Goal: Complete Application Form: Complete application form

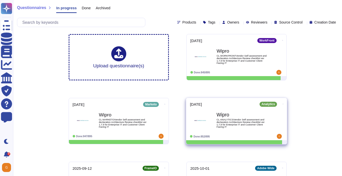
click at [233, 127] on span "CL ANALYTICSVendor Self assessment and declaration Architecture Review checklis…" at bounding box center [241, 123] width 51 height 10
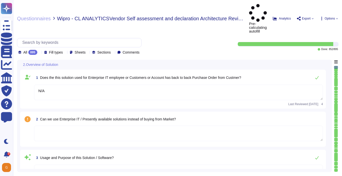
type textarea "N/A"
type textarea "Platform is used as the content management system for [DOMAIN_NAME]"
type textarea "End User from Irvine Co - License count provided was 1260 Acrobat Users, 197 Cr…"
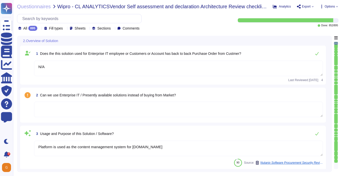
click at [179, 111] on textarea at bounding box center [178, 110] width 289 height 16
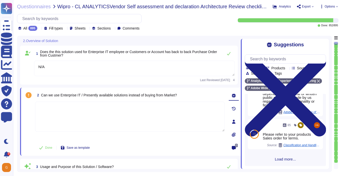
scroll to position [195, 0]
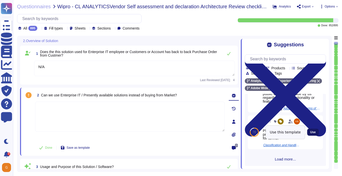
click at [316, 133] on span "Use" at bounding box center [313, 132] width 6 height 3
type textarea "Please refer to your products Sales order for terms."
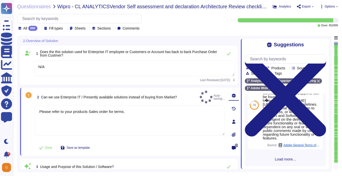
scroll to position [191, 0]
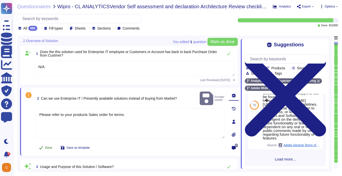
click at [42, 150] on button "Done" at bounding box center [45, 148] width 21 height 10
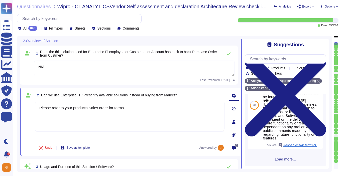
click at [196, 65] on textarea "N/A" at bounding box center [134, 69] width 201 height 16
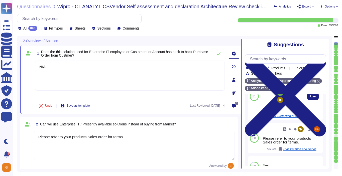
scroll to position [46, 0]
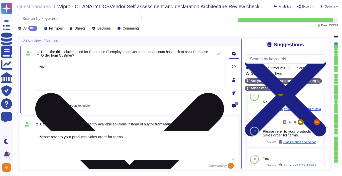
click at [221, 65] on textarea "N/A" at bounding box center [130, 76] width 190 height 30
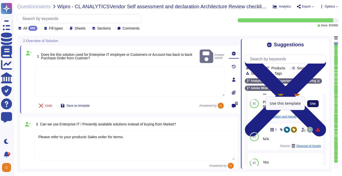
click at [315, 103] on span "Use" at bounding box center [313, 103] width 6 height 3
type textarea "Please refer to your products Sales order for terms."
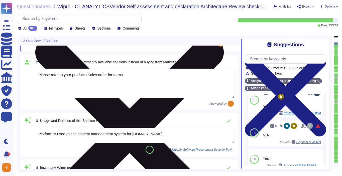
type textarea "Please refer to your products Sales order for terms."
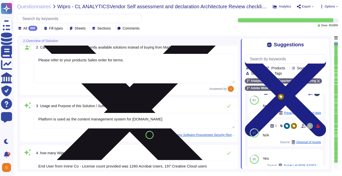
scroll to position [88, 0]
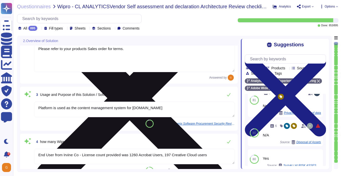
click at [173, 110] on textarea "Platform is used as the content management system for [DOMAIN_NAME]" at bounding box center [134, 110] width 201 height 16
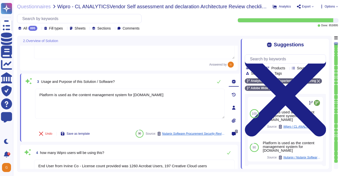
drag, startPoint x: 160, startPoint y: 95, endPoint x: 32, endPoint y: 94, distance: 128.0
click at [32, 94] on div "3 Usage and Purpose of this Solution / Software? Platform is used as the conten…" at bounding box center [124, 108] width 201 height 62
paste textarea "[URL][DOMAIN_NAME]"
click at [218, 81] on icon at bounding box center [219, 82] width 4 height 4
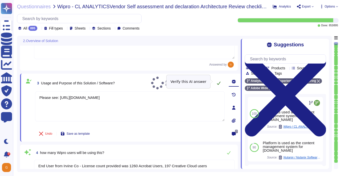
type textarea "Please see: [URL][DOMAIN_NAME]"
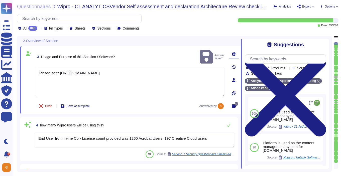
type textarea "ADBE"
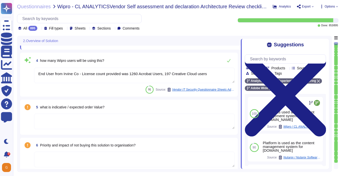
scroll to position [185, 0]
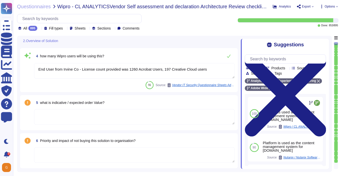
click at [220, 70] on textarea "End User from Irvine Co - License count provided was 1260 Acrobat Users, 197 Cr…" at bounding box center [134, 71] width 201 height 16
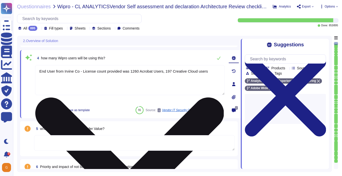
scroll to position [167, 0]
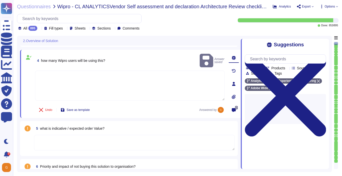
click at [174, 78] on textarea at bounding box center [130, 86] width 190 height 30
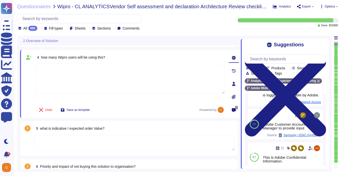
scroll to position [178, 0]
type textarea "Depending on the customer"
click at [111, 141] on textarea at bounding box center [134, 143] width 201 height 16
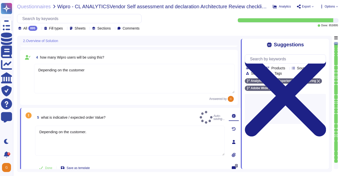
type textarea "Depending on the customer."
click at [107, 73] on textarea "Depending on the customer" at bounding box center [134, 79] width 201 height 30
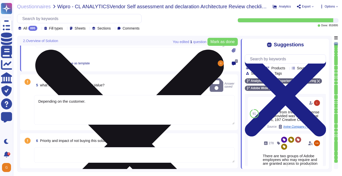
scroll to position [215, 0]
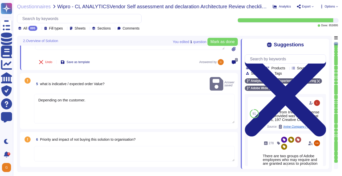
type textarea "Depending on the customer."
click at [55, 109] on textarea "Depending on the customer." at bounding box center [134, 109] width 201 height 30
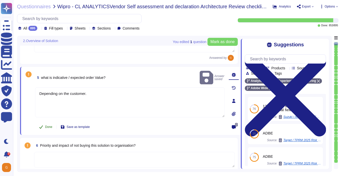
click at [45, 122] on button "Done" at bounding box center [45, 127] width 21 height 10
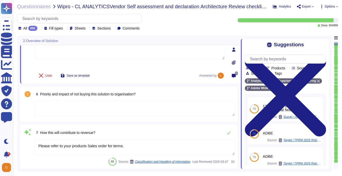
type textarea "SSO identity in which identity profiles are provided by the customer’s identity…"
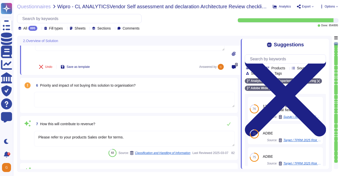
click at [68, 102] on textarea at bounding box center [134, 100] width 201 height 16
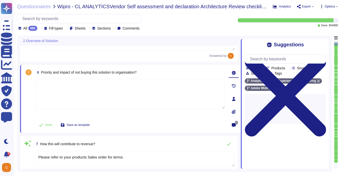
type textarea "SSO identity in which identity profiles are provided by the customer’s identity…"
type textarea "N/A"
click at [47, 124] on span "Done" at bounding box center [48, 125] width 7 height 3
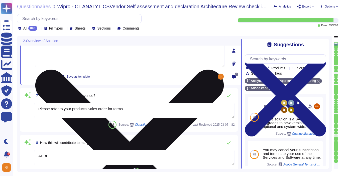
scroll to position [315, 0]
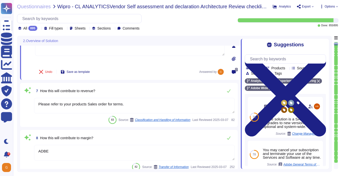
click at [133, 107] on textarea "Please refer to your products Sales order for terms." at bounding box center [134, 106] width 201 height 16
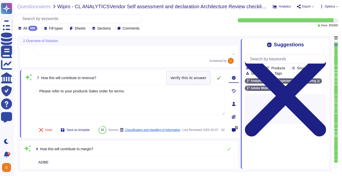
click at [219, 77] on icon at bounding box center [219, 78] width 4 height 4
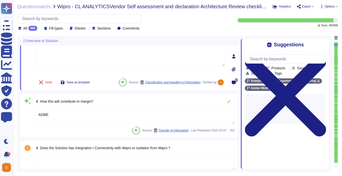
scroll to position [363, 0]
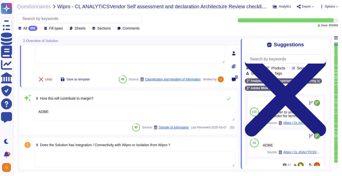
click at [82, 115] on textarea "ADBE" at bounding box center [134, 113] width 201 height 16
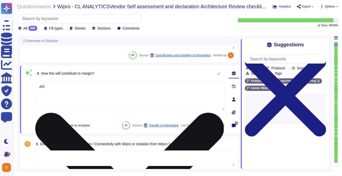
type textarea "A"
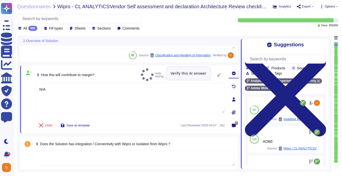
click at [220, 74] on icon at bounding box center [219, 75] width 4 height 4
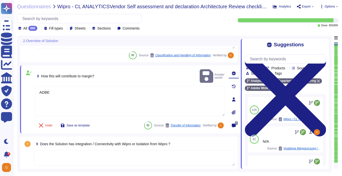
type textarea "N/A"
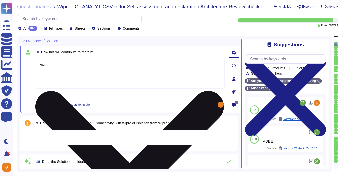
scroll to position [406, 0]
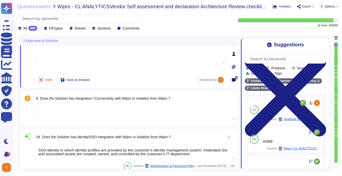
click at [62, 115] on textarea at bounding box center [134, 113] width 201 height 16
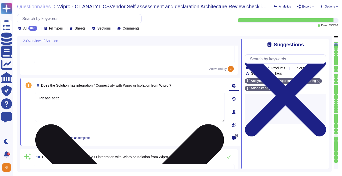
paste textarea "[URL][DOMAIN_NAME]"
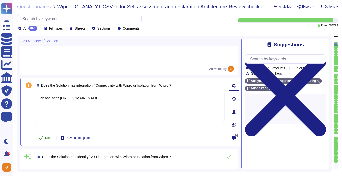
type textarea "Please see: [URL][DOMAIN_NAME]"
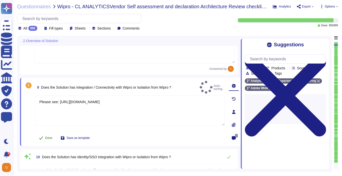
click at [47, 137] on span "Done" at bounding box center [48, 138] width 7 height 3
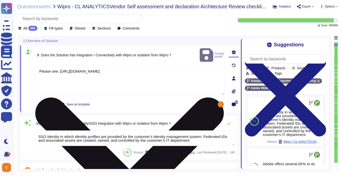
scroll to position [442, 0]
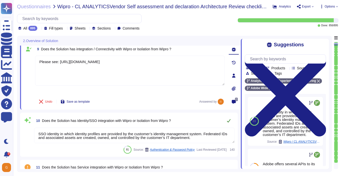
click at [229, 119] on icon at bounding box center [229, 121] width 4 height 4
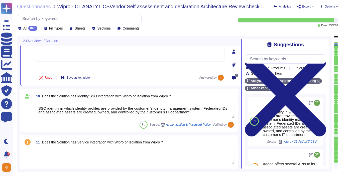
scroll to position [486, 0]
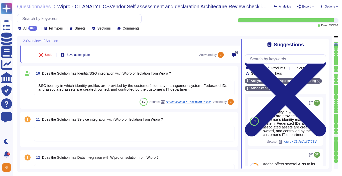
type textarea "Any Adobe business owner who wants to onboard a new third-party vendor must als…"
click at [147, 133] on textarea at bounding box center [134, 134] width 201 height 16
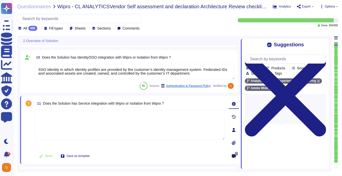
type textarea "Any Adobe business owner who wants to onboard a new third-party vendor must als…"
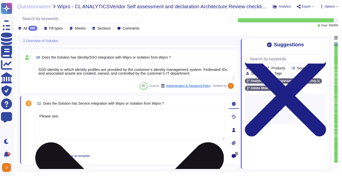
paste textarea "[URL][DOMAIN_NAME]"
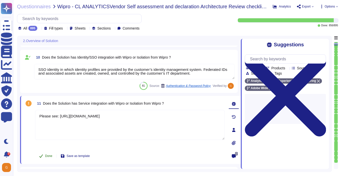
type textarea "Please see: [URL][DOMAIN_NAME]"
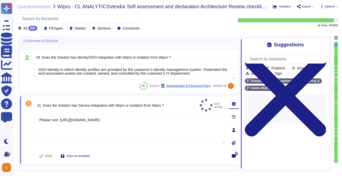
click at [45, 156] on button "Done" at bounding box center [45, 156] width 21 height 10
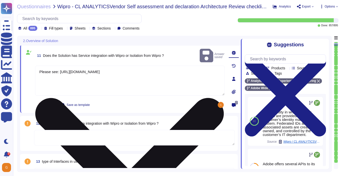
type textarea "Cloud Service Customer is responsible for configuring what type of data is coll…"
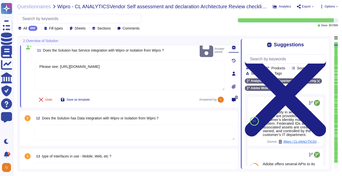
click at [102, 133] on textarea at bounding box center [134, 133] width 201 height 16
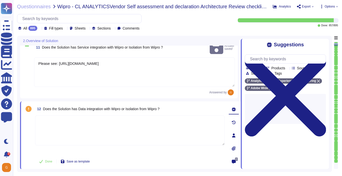
type textarea "Cloud Service Customer is responsible for configuring what type of data is coll…"
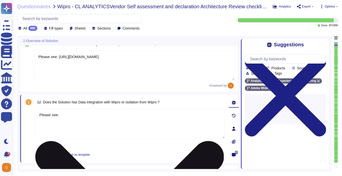
paste textarea "[URL][DOMAIN_NAME]"
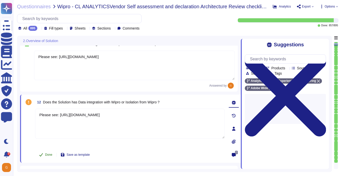
type textarea "Please see: [URL][DOMAIN_NAME]"
click at [42, 159] on button "Done" at bounding box center [45, 155] width 21 height 10
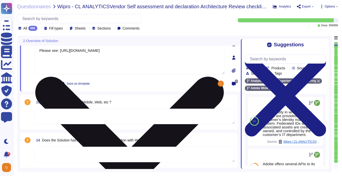
type textarea "Yes"
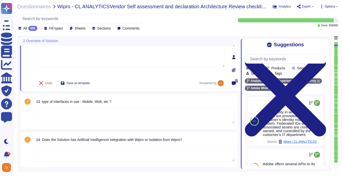
click at [140, 121] on textarea at bounding box center [134, 116] width 201 height 16
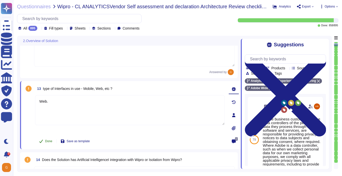
type textarea "Web."
click at [48, 141] on span "Done" at bounding box center [48, 141] width 7 height 3
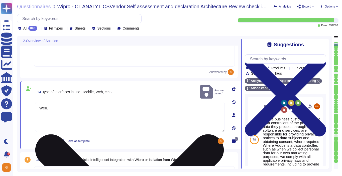
type textarea "Yes"
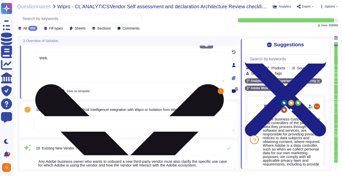
scroll to position [660, 0]
type textarea "Yes"
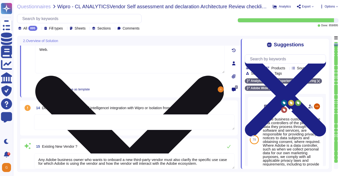
click at [108, 125] on textarea at bounding box center [134, 122] width 201 height 16
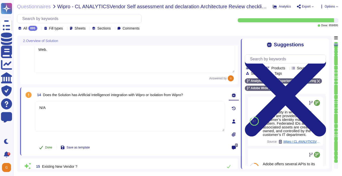
type textarea "N/A"
click at [45, 147] on button "Done" at bounding box center [45, 148] width 21 height 10
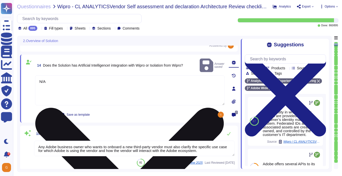
type textarea "Yes"
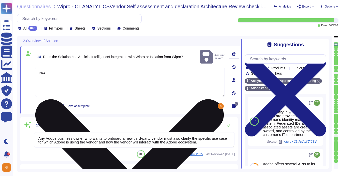
scroll to position [704, 0]
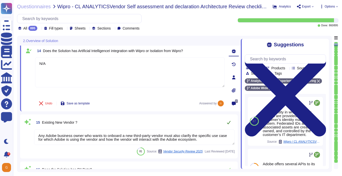
click at [225, 124] on button at bounding box center [229, 122] width 12 height 10
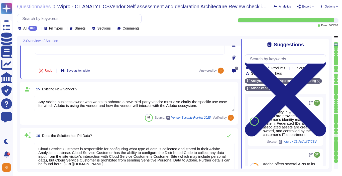
scroll to position [755, 0]
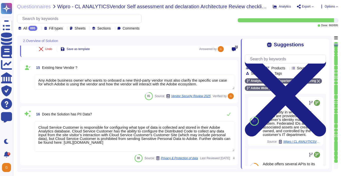
type textarea "Founded in [DATE], Adobe Inc. is one of the largest and most diversified softwa…"
click at [184, 131] on textarea "Cloud Service Customer is responsible for configuring what type of data is coll…" at bounding box center [134, 136] width 201 height 31
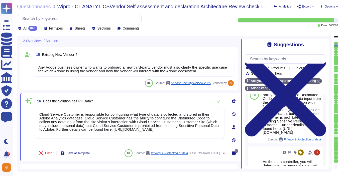
scroll to position [215, 0]
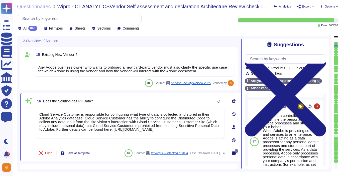
click at [219, 103] on icon at bounding box center [219, 101] width 4 height 4
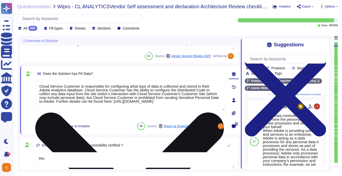
type textarea "The core solutions of Adobe Experience Cloud are briefly described in the table…"
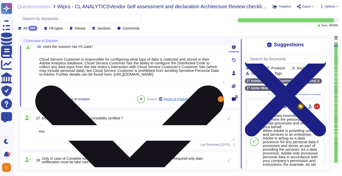
scroll to position [817, 0]
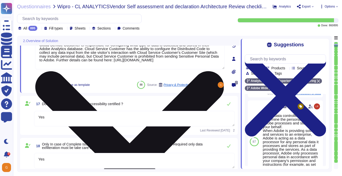
type textarea "Adobe offers several APIs to its clients, enabling them to integrate Adobe serv…"
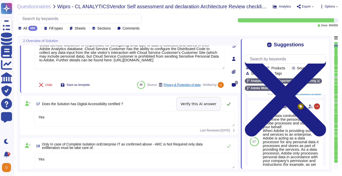
click at [229, 103] on icon at bounding box center [229, 104] width 4 height 4
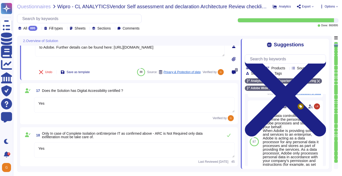
type textarea "Adobe offers several APIs to its clients, enabling them to integrate Adobe serv…"
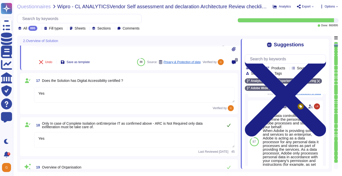
click at [229, 126] on icon at bounding box center [229, 125] width 4 height 4
type textarea "Adobe offers several APIs to its clients, enabling them to integrate Adobe serv…"
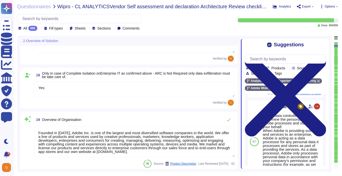
type textarea "Please see our General Terms of Use ([URL][DOMAIN_NAME]) which include language…"
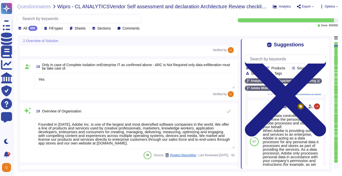
scroll to position [895, 0]
click at [225, 109] on button at bounding box center [229, 111] width 12 height 10
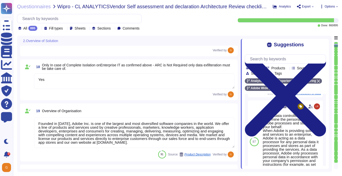
scroll to position [1, 0]
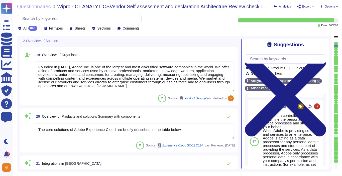
type textarea "All of our information, including current white papers, SOC2 reports, pen test …"
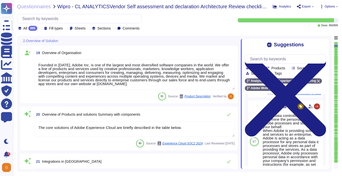
click at [203, 128] on textarea "The core solutions of Adobe Experience Cloud are briefly described in the table…" at bounding box center [134, 129] width 201 height 16
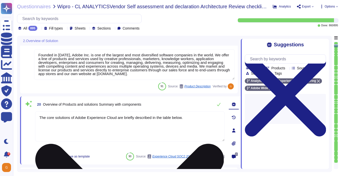
type textarea "All of our information, including current white papers, SOC2 reports, pen test …"
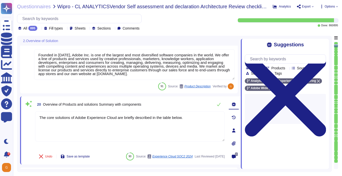
drag, startPoint x: 188, startPoint y: 118, endPoint x: 35, endPoint y: 118, distance: 152.8
click at [35, 118] on div "20 Overview of Products and solutions Summary with components The core solution…" at bounding box center [124, 130] width 201 height 62
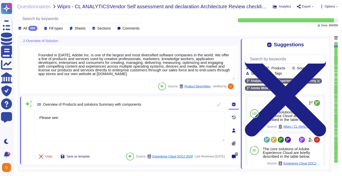
paste textarea "[URL][DOMAIN_NAME]"
type textarea "Please see: [URL][DOMAIN_NAME]"
click at [220, 105] on icon at bounding box center [219, 104] width 4 height 4
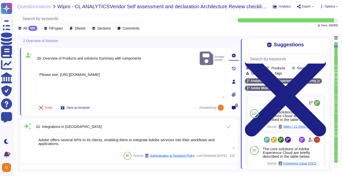
scroll to position [1002, 0]
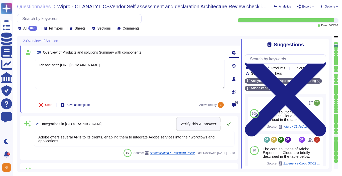
click at [229, 124] on icon at bounding box center [229, 124] width 4 height 3
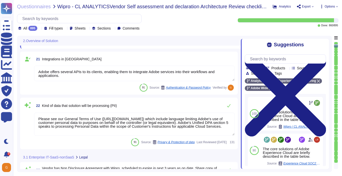
type textarea "Request this document from your Adobe Representative."
type textarea "To request a copy of the Adobe Data Processing Agreement and Standard Contractu…"
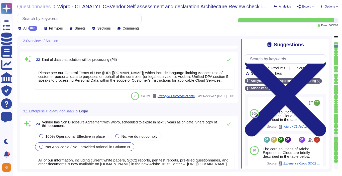
scroll to position [1109, 0]
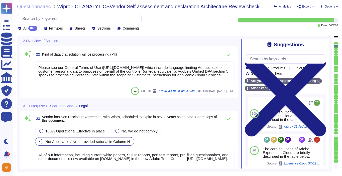
click at [116, 72] on textarea "Please see our General Terms of Use ([URL][DOMAIN_NAME]) which include language…" at bounding box center [134, 72] width 201 height 23
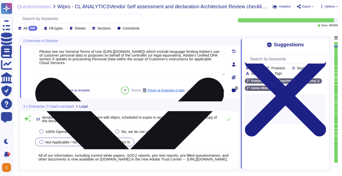
type textarea "To request a copy of the Adobe Data Processing Agreement and Standard Contractu…"
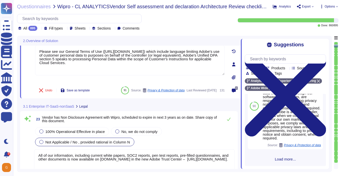
scroll to position [415, 0]
click at [287, 160] on span "Load more..." at bounding box center [285, 159] width 81 height 4
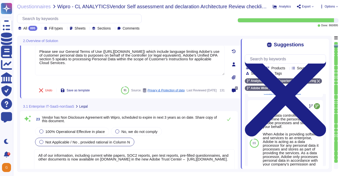
scroll to position [483, 0]
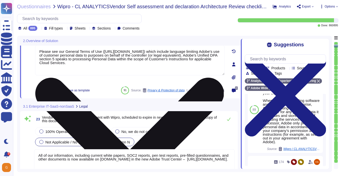
click at [168, 69] on textarea "Please see our General Terms of Use ([URL][DOMAIN_NAME]) which include language…" at bounding box center [130, 60] width 190 height 30
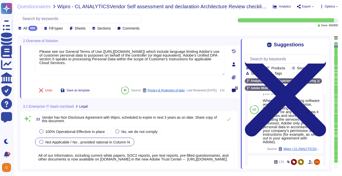
drag, startPoint x: 133, startPoint y: 64, endPoint x: 34, endPoint y: 50, distance: 100.3
click at [34, 50] on div "22 Kind of data that solution will be processing (PII) Please see our General T…" at bounding box center [124, 64] width 201 height 62
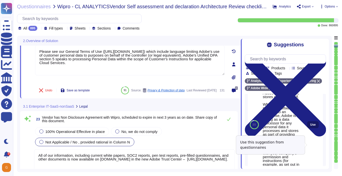
click at [313, 126] on span "Use" at bounding box center [313, 124] width 6 height 3
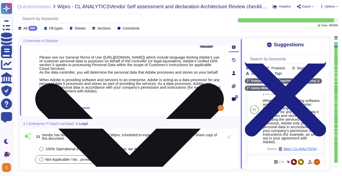
click at [136, 63] on textarea "Please see our General Terms of Use ([URL][DOMAIN_NAME]) which include language…" at bounding box center [130, 75] width 190 height 49
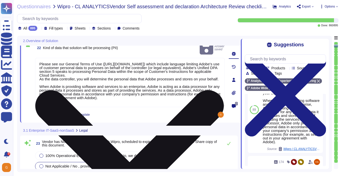
scroll to position [1098, 0]
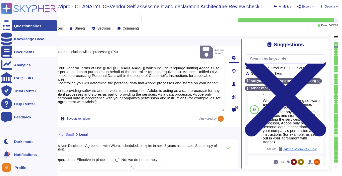
drag, startPoint x: 134, startPoint y: 71, endPoint x: 3, endPoint y: 51, distance: 132.8
click at [3, 51] on div "Questionnaires Knowledge Base Documents Analytics CAIQ / SIG Trust Center Help …" at bounding box center [171, 88] width 342 height 176
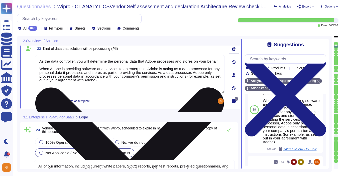
click at [40, 65] on textarea "As the data controller, you will determine the personal data that Adobe process…" at bounding box center [130, 74] width 190 height 38
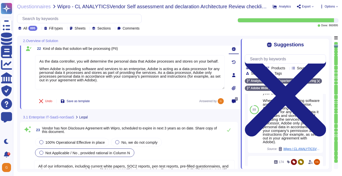
type textarea "As the data controller, you will determine the personal data that Adobe process…"
click at [184, 116] on div "3.1 Enterprise IT-SaaS-nonSaaS Legal" at bounding box center [130, 117] width 221 height 10
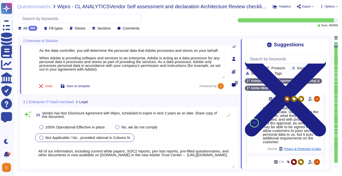
scroll to position [1117, 0]
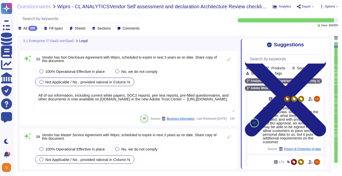
type textarea "[URL][DOMAIN_NAME]"
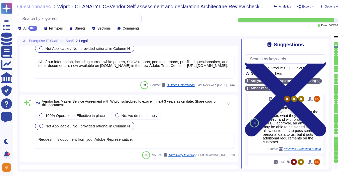
scroll to position [1197, 0]
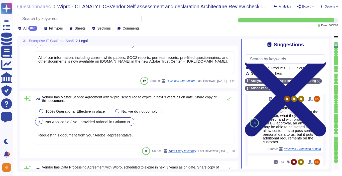
type textarea "All vendors are assessed against the Vendor Information Security Standard."
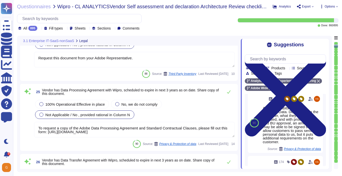
scroll to position [1278, 0]
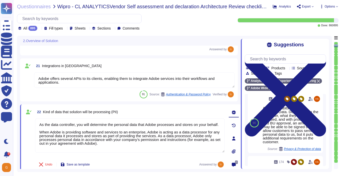
type textarea "Yes"
type textarea "Founded in [DATE], Adobe Inc. is one of the largest and most diversified softwa…"
type textarea "Please see: [URL][DOMAIN_NAME]"
type textarea "Adobe offers several APIs to its clients, enabling them to integrate Adobe serv…"
type textarea "As the data controller, you will determine the personal data that Adobe process…"
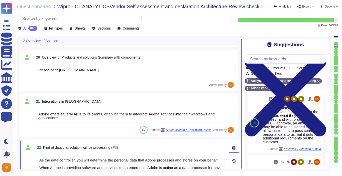
type textarea "Yes"
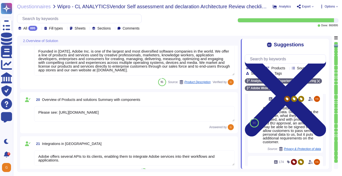
scroll to position [948, 0]
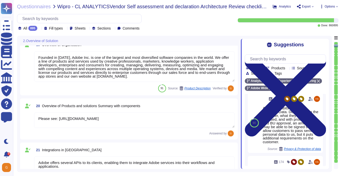
type textarea "Cloud Service Customer is responsible for configuring what type of data is coll…"
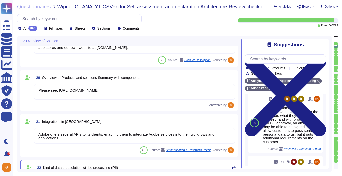
type textarea "Request this document from your Adobe Representative."
type textarea "To request a copy of the Adobe Data Processing Agreement and Standard Contractu…"
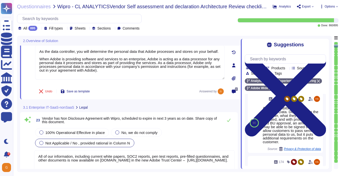
scroll to position [1085, 0]
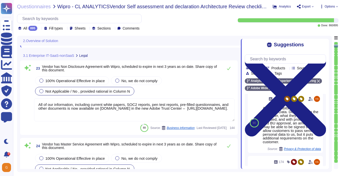
type textarea "[URL][DOMAIN_NAME]"
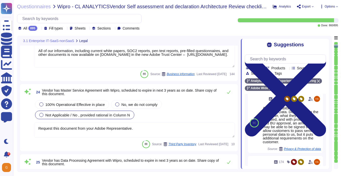
scroll to position [1199, 0]
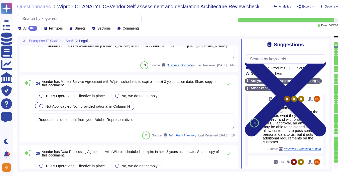
click at [136, 120] on textarea "Request this document from your Adobe Representative." at bounding box center [134, 121] width 201 height 16
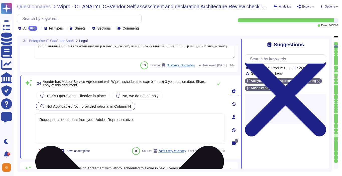
drag, startPoint x: 136, startPoint y: 120, endPoint x: 36, endPoint y: 120, distance: 100.2
click at [36, 120] on textarea "Request this document from your Adobe Representative." at bounding box center [130, 128] width 190 height 30
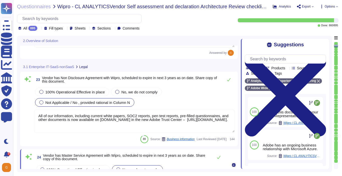
type textarea "Please see: [URL][DOMAIN_NAME]"
type textarea "Adobe offers several APIs to its clients, enabling them to integrate Adobe serv…"
type textarea "As the data controller, you will determine the personal data that Adobe process…"
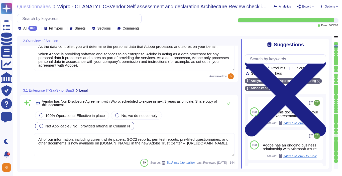
scroll to position [1095, 0]
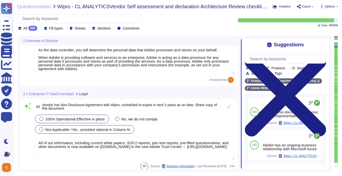
click at [85, 119] on span "100% Operational Effective in place" at bounding box center [74, 119] width 59 height 4
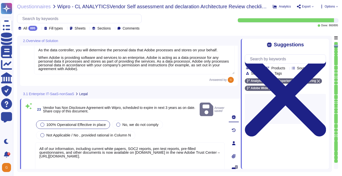
click at [115, 153] on textarea "All of our information, including current white papers, SOC2 reports, pen test …" at bounding box center [130, 158] width 190 height 30
drag, startPoint x: 120, startPoint y: 150, endPoint x: 19, endPoint y: 135, distance: 102.0
click at [19, 135] on div "2.Overview of Solution 20 Overview of Products and solutions Summary with compo…" at bounding box center [174, 104] width 315 height 136
paste textarea "Request this document from your Adobe Representative."
type textarea "Request this document from your Adobe Representative."
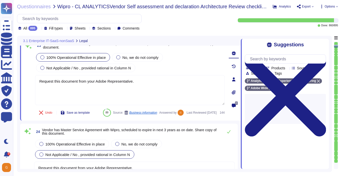
type textarea "[URL][DOMAIN_NAME]"
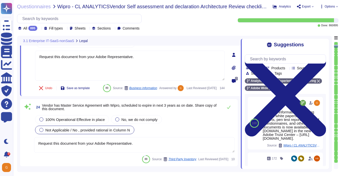
scroll to position [1172, 0]
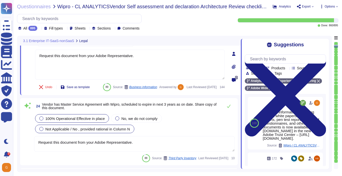
type textarea "Request this document from your Adobe Representative."
click at [68, 130] on div "100% Operational Effective in place No, we do not comply Not Applicable / No , …" at bounding box center [134, 123] width 201 height 21
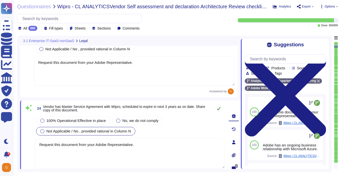
click at [219, 106] on icon at bounding box center [219, 108] width 4 height 4
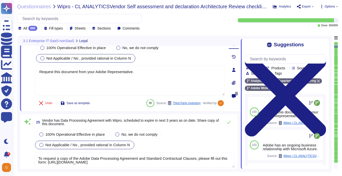
type textarea "All vendors are assessed against the Vendor Information Security Standard."
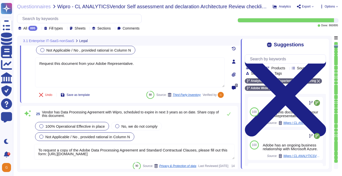
click at [51, 125] on span "100% Operational Effective in place" at bounding box center [74, 126] width 59 height 4
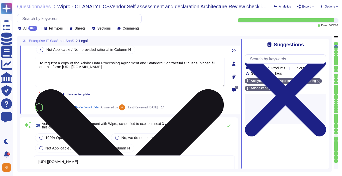
type textarea "All vendors are assessed against the Vendor Information Security Standard."
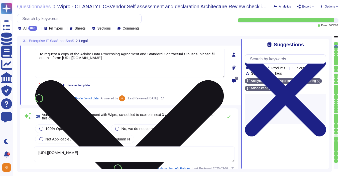
scroll to position [1331, 0]
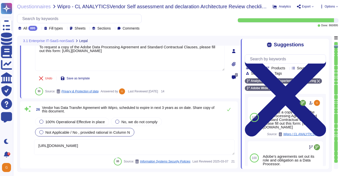
click at [81, 134] on span "Not Applicable / No , provided rational in Column N" at bounding box center [87, 132] width 85 height 4
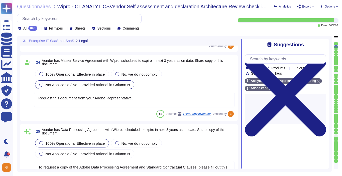
scroll to position [1207, 0]
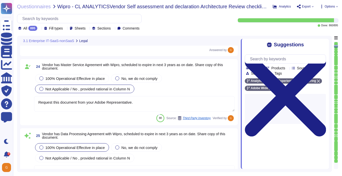
drag, startPoint x: 137, startPoint y: 104, endPoint x: 21, endPoint y: 101, distance: 115.3
click at [21, 101] on div "24 Vendor has Master Service Agreement with Wipro, scheduled to expire in next …" at bounding box center [129, 92] width 218 height 66
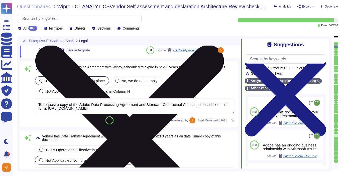
type textarea "All vendors are assessed against the Vendor Information Security Standard."
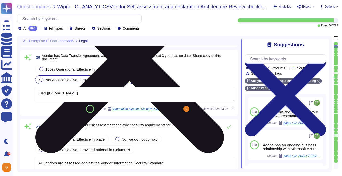
type textarea "Request this document from your Adobe Representative."
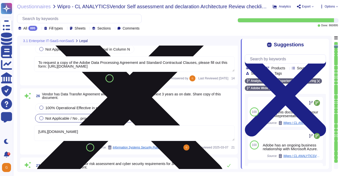
scroll to position [1328, 0]
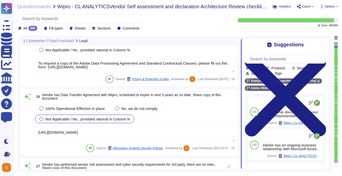
click at [158, 131] on textarea "[URL][DOMAIN_NAME]" at bounding box center [134, 134] width 201 height 16
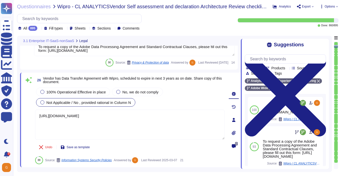
drag, startPoint x: 142, startPoint y: 117, endPoint x: 33, endPoint y: 116, distance: 109.0
click at [33, 116] on div "26 Vendor has Data Transfer Agreement with Wipro, scheduled to expire in next 3…" at bounding box center [124, 120] width 201 height 89
paste textarea "Request this document from your Adobe Representative."
type textarea "Request this document from your Adobe Representative."
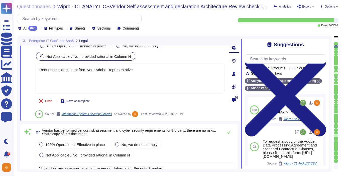
type textarea "Request this document from your Adobe Representative."
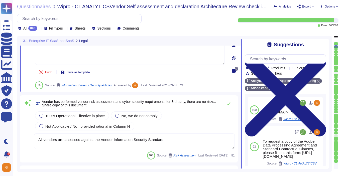
scroll to position [1404, 0]
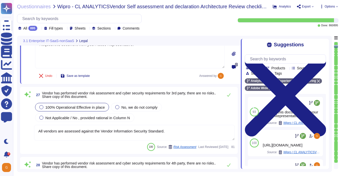
type textarea "Request this document from your Adobe Representative."
click at [67, 115] on div "100% Operational Effective in place No, we do not comply Not Applicable / No , …" at bounding box center [134, 112] width 201 height 21
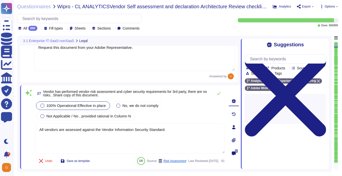
click at [53, 103] on span "100% Operational Effective in place" at bounding box center [75, 105] width 59 height 4
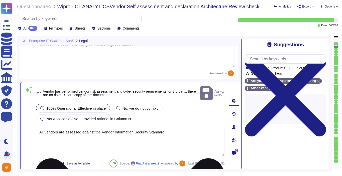
type textarea "Request this document from your Adobe Representative."
click at [176, 126] on textarea "All vendors are assessed against the Vendor Information Security Standard." at bounding box center [130, 141] width 190 height 30
click at [173, 126] on textarea "All vendors are assessed against the Vendor Information Security Standard." at bounding box center [130, 141] width 190 height 30
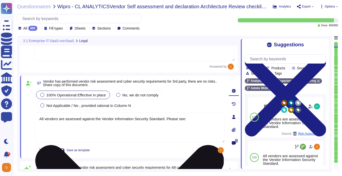
click at [200, 118] on textarea "All vendors are assessed against the Vendor Information Security Standard. Plea…" at bounding box center [130, 128] width 190 height 30
paste textarea "[URL][DOMAIN_NAME]"
type textarea "All vendors are assessed against the Vendor Information Security Standard. Plea…"
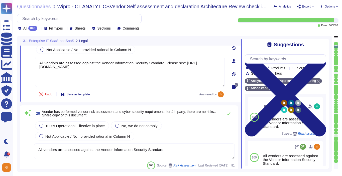
scroll to position [1464, 0]
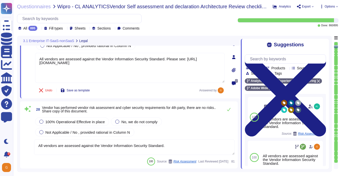
type textarea "Where required by law, Adobe includes a right to audit clause in contracts with…"
type textarea "All vendors are assessed against the Vendor Information Security Standard. Plea…"
click at [90, 123] on span "100% Operational Effective in place" at bounding box center [74, 122] width 59 height 4
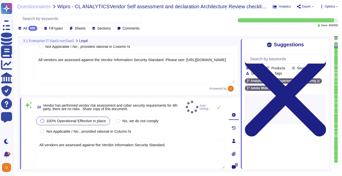
type textarea "Where required by law, Adobe includes a right to audit clause in contracts with…"
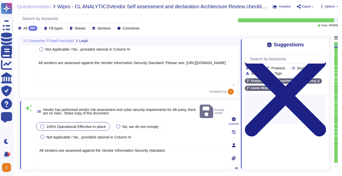
click at [185, 144] on textarea "All vendors are assessed against the Vendor Information Security Standard." at bounding box center [130, 159] width 190 height 30
paste textarea "[URL][DOMAIN_NAME]"
type textarea "All vendors are assessed against the Vendor Information Security Standard. [URL…"
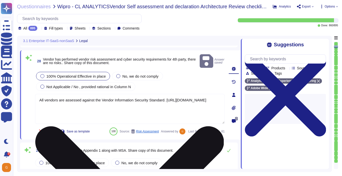
scroll to position [1515, 0]
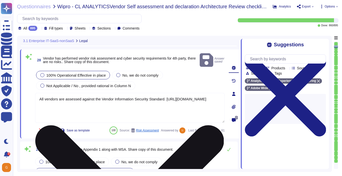
type textarea "This is covered in contract terms. Please refer to Adobe Sales Legal for contra…"
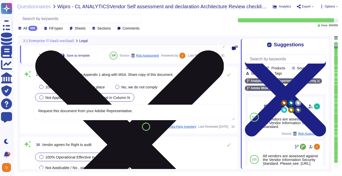
scroll to position [1575, 0]
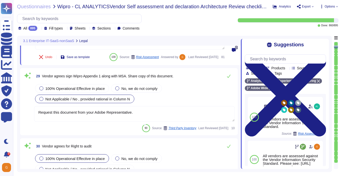
type textarea "All vendors are assessed against the Vendor Information Security Standard. [URL…"
click at [149, 125] on div "29 Vendor agrees sign Wipro Appendix 1 along with MSA. Share copy of this docum…" at bounding box center [129, 101] width 212 height 61
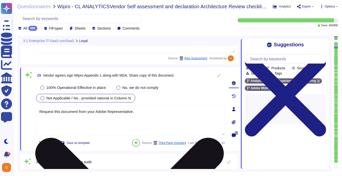
drag, startPoint x: 138, startPoint y: 104, endPoint x: 38, endPoint y: 101, distance: 99.3
click at [38, 105] on textarea "Request this document from your Adobe Representative." at bounding box center [130, 120] width 190 height 30
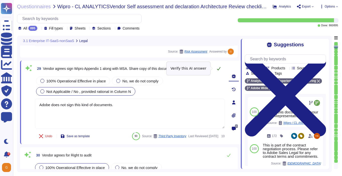
type textarea "Adobe does not sign this kind of documents."
click at [218, 68] on icon at bounding box center [219, 69] width 4 height 4
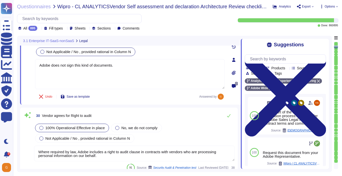
type textarea "This would be called out and determined in the agreement and is dependent upon …"
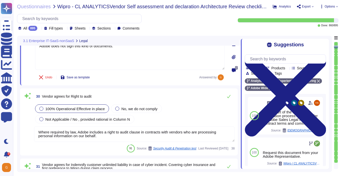
scroll to position [1640, 0]
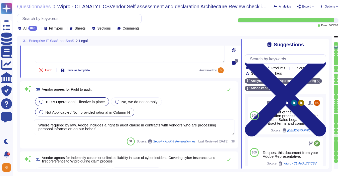
click at [119, 111] on span "Not Applicable / No , provided rational in Column N" at bounding box center [87, 112] width 85 height 4
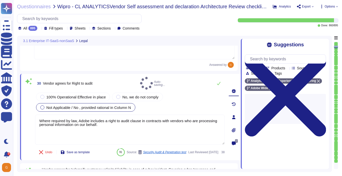
type textarea "This would be called out and determined in the agreement and is dependent upon …"
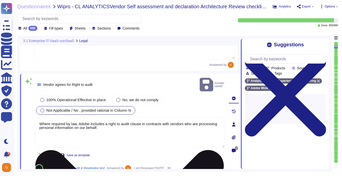
click at [122, 123] on textarea "Where required by law, Adobe includes a right to audit clause in contracts with…" at bounding box center [130, 133] width 190 height 30
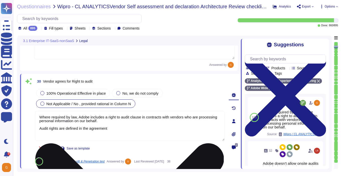
type textarea "Where required by law, Adobe includes a right to audit clause in contracts with…"
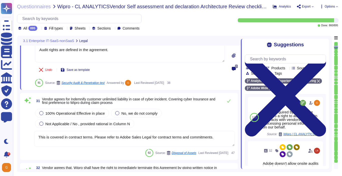
type textarea "All vendors are assessed against the Vendor Information Security Standard."
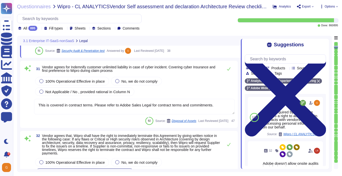
scroll to position [1748, 0]
type textarea "Where required by law, Adobe includes a right to audit clause in contracts with…"
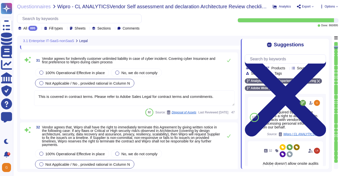
type textarea "We constantly look around the corner to see what is possible. But we don't wait…"
click at [65, 92] on div "100% Operational Effective in place No, we do not comply Not Applicable / No , …" at bounding box center [134, 86] width 201 height 39
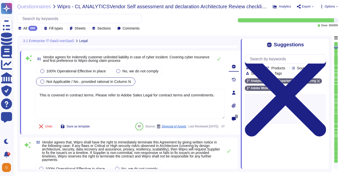
click at [63, 79] on span "Not Applicable / No , provided rational in Column N" at bounding box center [88, 81] width 85 height 4
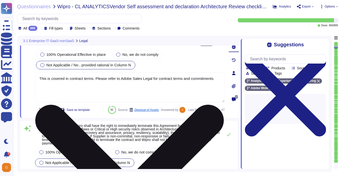
scroll to position [1767, 0]
type textarea "We constantly look around the corner to see what is possible. But we don't wait…"
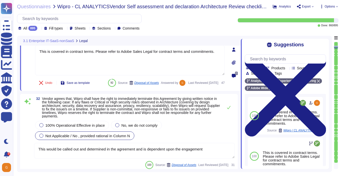
scroll to position [1790, 0]
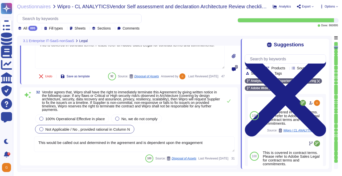
click at [210, 152] on textarea "This would be called out and determined in the agreement and is dependent upon …" at bounding box center [134, 145] width 201 height 16
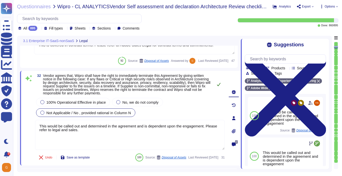
type textarea "This would be called out and determined in the agreement and is dependent upon …"
click at [219, 86] on icon at bounding box center [219, 84] width 4 height 4
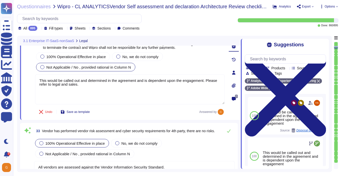
type textarea "Network segmentation is implemented within the Adobe services production enviro…"
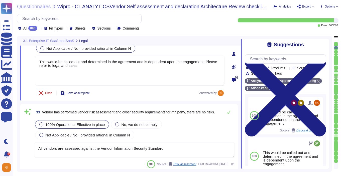
scroll to position [1852, 0]
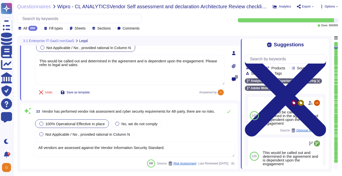
click at [178, 147] on textarea "All vendors are assessed against the Vendor Information Security Standard." at bounding box center [134, 150] width 201 height 16
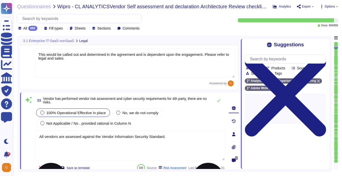
type textarea "Network segmentation is implemented within the Adobe services production enviro…"
paste textarea "[URL][DOMAIN_NAME]"
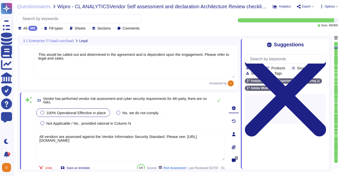
type textarea "All vendors are assessed against the Vendor Information Security Standard. Plea…"
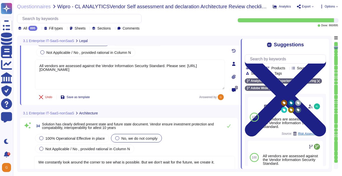
type textarea "Amazon Web Services uses strong tenant isolation security and control capabilit…"
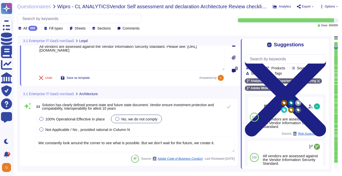
scroll to position [1940, 0]
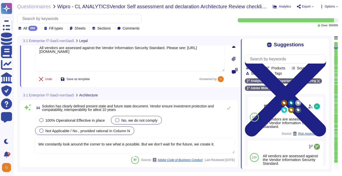
click at [69, 133] on span "Not Applicable / No , provided rational in Column N" at bounding box center [87, 131] width 85 height 4
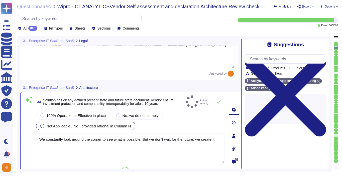
type textarea "Amazon Web Services uses strong tenant isolation security and control capabilit…"
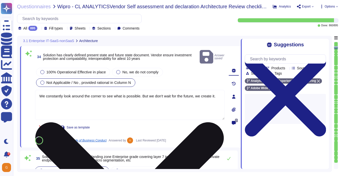
scroll to position [1986, 0]
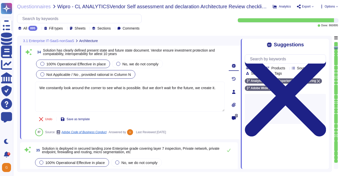
click at [80, 65] on span "100% Operational Effective in place" at bounding box center [75, 64] width 59 height 4
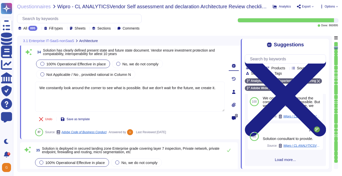
click at [285, 158] on span "Load more..." at bounding box center [285, 160] width 81 height 4
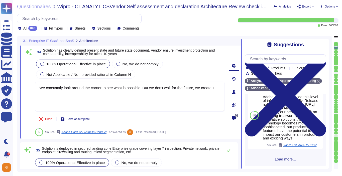
scroll to position [511, 0]
click at [285, 158] on span "Load more..." at bounding box center [285, 159] width 81 height 4
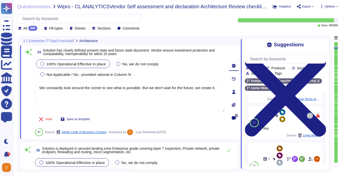
scroll to position [826, 0]
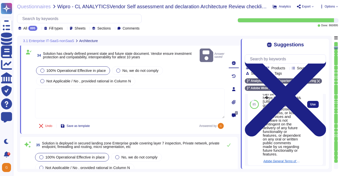
scroll to position [795, 0]
click at [313, 107] on span "Use" at bounding box center [313, 105] width 6 height 3
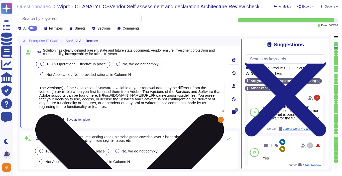
click at [114, 94] on textarea "The version(s) of the Services and Software available at your renewal date may …" at bounding box center [130, 97] width 190 height 31
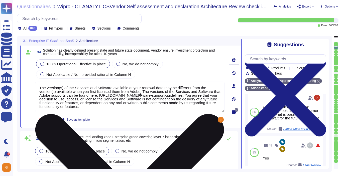
click at [164, 94] on textarea "The version(s) of the Services and Software available at your renewal date may …" at bounding box center [130, 97] width 190 height 31
type textarea "The version(s) of the Services and Software available at your renewal date may …"
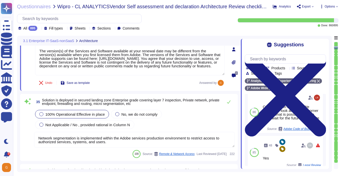
type textarea "Adobe's products and services' architecture diagrams are reviewed and updated, …"
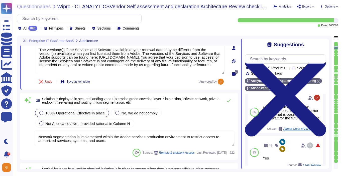
type textarea "The version(s) of the Services and Software available at your renewal date may …"
click at [146, 142] on textarea "Network segmentation is implemented within the Adobe services production enviro…" at bounding box center [134, 139] width 201 height 16
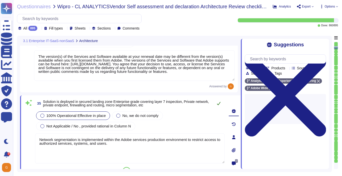
click at [219, 102] on icon at bounding box center [219, 103] width 4 height 3
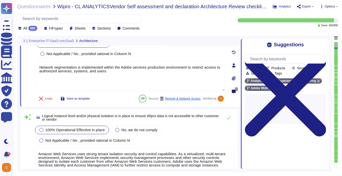
scroll to position [2101, 0]
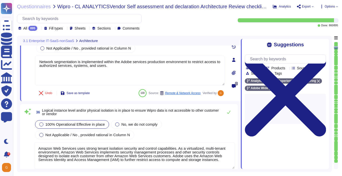
type textarea "Adobe had access controls in place to limit Adobe employee access to customer d…"
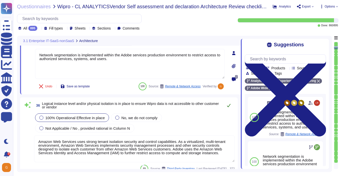
click at [230, 105] on icon at bounding box center [229, 105] width 4 height 4
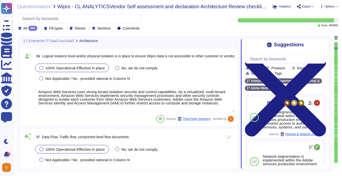
type textarea "Every component in the SaaS infrastructure is redundant. There are at least two…"
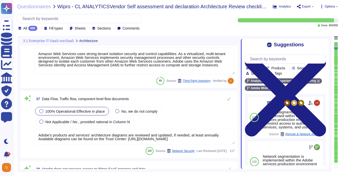
scroll to position [2190, 0]
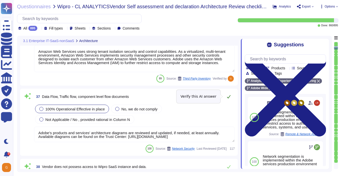
click at [229, 96] on icon at bounding box center [229, 97] width 4 height 4
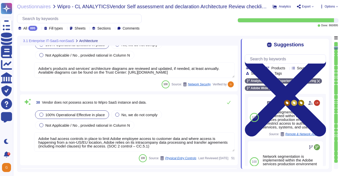
type textarea "No"
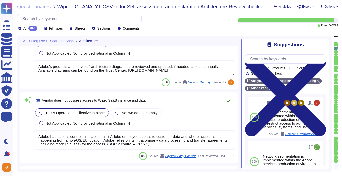
click at [228, 100] on icon at bounding box center [229, 100] width 4 height 4
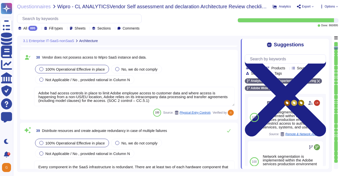
type textarea "Adobe’s Business Continuity Disaster Recovery program is supported by governing…"
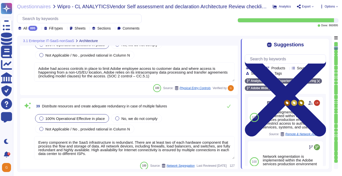
scroll to position [2315, 0]
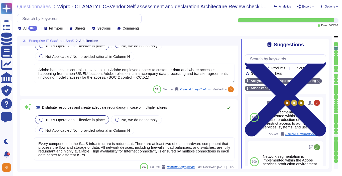
click at [230, 107] on icon at bounding box center [229, 107] width 4 height 4
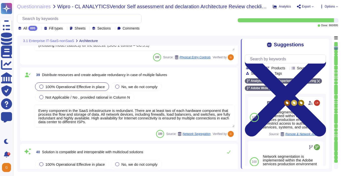
type textarea "Adobe’s Business Continuity Disaster Recovery program is supported by governing…"
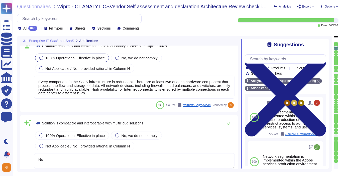
scroll to position [2379, 0]
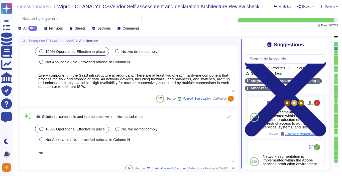
click at [53, 132] on div "100% Operational Effective in place" at bounding box center [72, 129] width 74 height 9
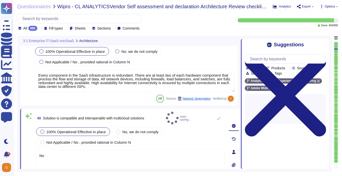
type textarea "Adobe’s Business Continuity Disaster Recovery program is supported by governing…"
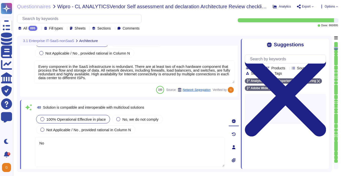
scroll to position [2403, 0]
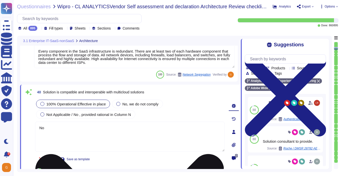
click at [157, 137] on textarea "No" at bounding box center [130, 137] width 190 height 30
type textarea "N"
click at [84, 127] on textarea "Yes. Solution consultant ot provide." at bounding box center [130, 137] width 190 height 30
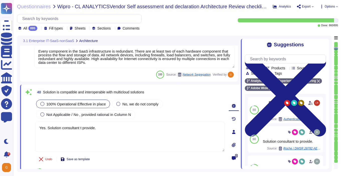
type textarea "Yes. Solution consultant to provide."
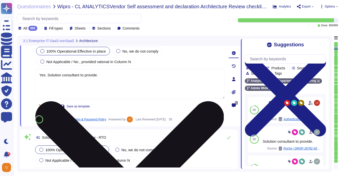
scroll to position [2461, 0]
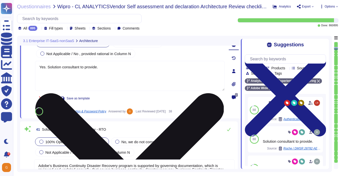
type textarea "Availability metrics and SLA related information are defined within the SLA agr…"
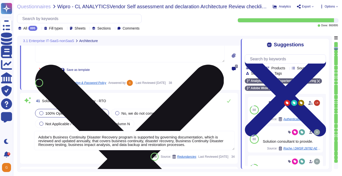
scroll to position [2491, 0]
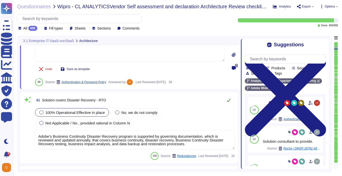
type textarea "Yes. Solution consultant to provide."
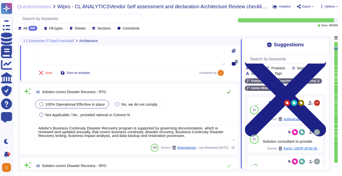
click at [228, 99] on div "41 Solution covers Disaster Recovery - RTO 100% Operational Effective in place …" at bounding box center [129, 119] width 212 height 65
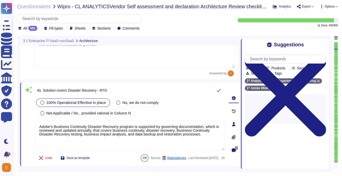
click at [216, 85] on button at bounding box center [219, 90] width 12 height 10
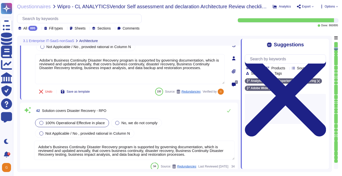
type textarea "The SLA for Minimum Uptime Percentage for most of our products is 99.9% for cov…"
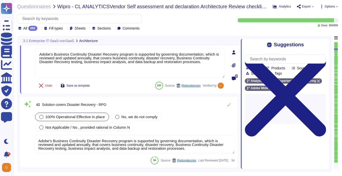
scroll to position [2558, 0]
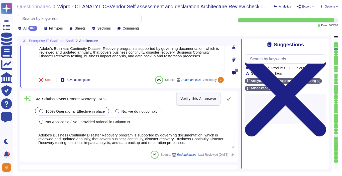
click at [228, 98] on icon at bounding box center [229, 99] width 4 height 4
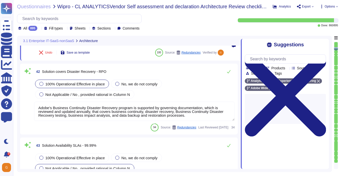
scroll to position [2587, 0]
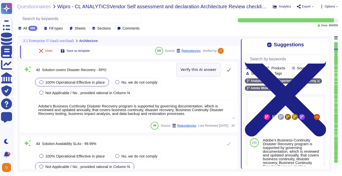
click at [228, 70] on icon at bounding box center [229, 70] width 4 height 4
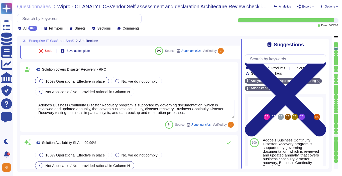
scroll to position [1, 0]
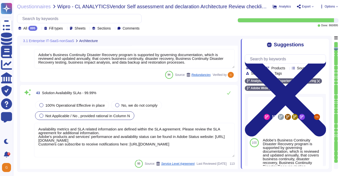
type textarea "As part of the continuous monitoring program, each month Adobe is required to r…"
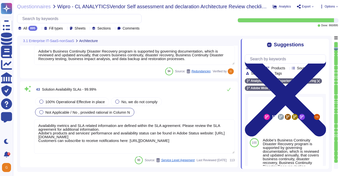
scroll to position [2637, 0]
click at [227, 89] on icon at bounding box center [229, 90] width 4 height 4
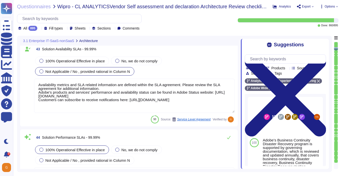
scroll to position [2681, 0]
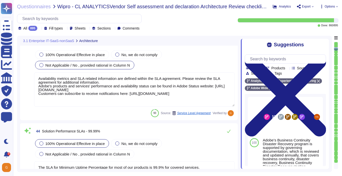
type textarea "ISO/IEC 27002 is an international standard that provides guidance for organizat…"
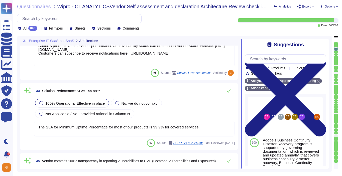
scroll to position [2720, 0]
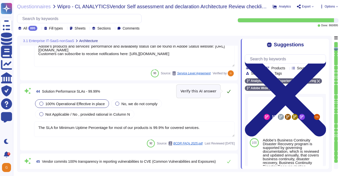
click at [231, 92] on button at bounding box center [229, 91] width 12 height 10
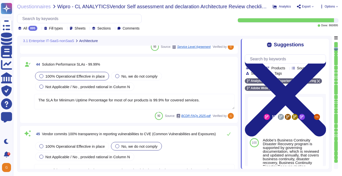
scroll to position [2777, 0]
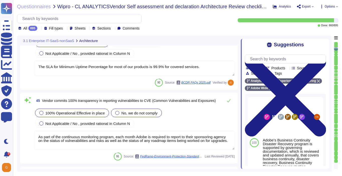
click at [42, 113] on div at bounding box center [41, 113] width 4 height 4
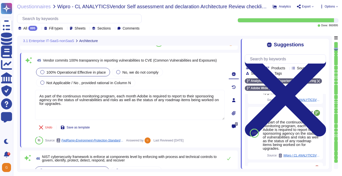
scroll to position [222, 0]
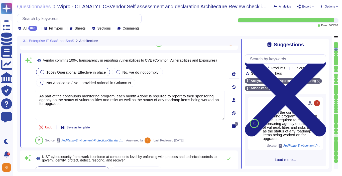
click at [287, 163] on div "100 As part of the continuous monitoring program, each month Adobe is required …" at bounding box center [285, 130] width 81 height 72
click at [287, 160] on span "Load more..." at bounding box center [285, 160] width 81 height 4
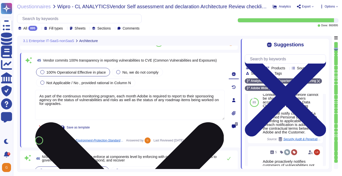
scroll to position [358, 0]
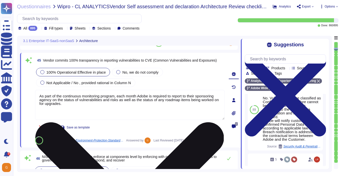
click at [165, 106] on textarea "As part of the continuous monitoring program, each month Adobe is required to r…" at bounding box center [130, 105] width 190 height 30
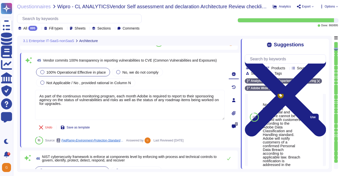
scroll to position [387, 0]
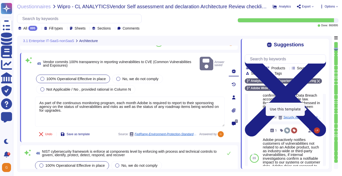
click at [320, 82] on span "Use" at bounding box center [323, 80] width 6 height 3
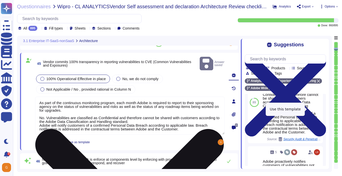
scroll to position [358, 0]
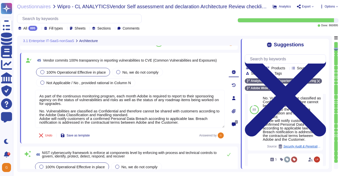
drag, startPoint x: 47, startPoint y: 110, endPoint x: 30, endPoint y: 110, distance: 16.5
click at [31, 110] on div "45 Vendor commits 100% transparency in reporting vulnerabilities to CVE (Common…" at bounding box center [124, 98] width 201 height 85
type textarea "As part of the continuous monitoring program, each month Adobe is required to r…"
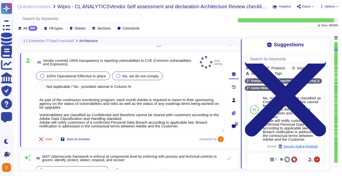
click at [120, 74] on div at bounding box center [118, 76] width 4 height 4
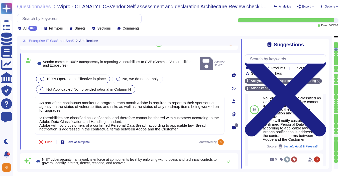
click at [106, 87] on span "Not Applicable / No , provided rational in Column N" at bounding box center [88, 89] width 85 height 4
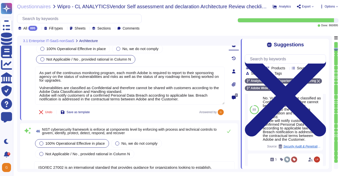
type textarea "On a regular basis, the security team reviews operating systems used in the clo…"
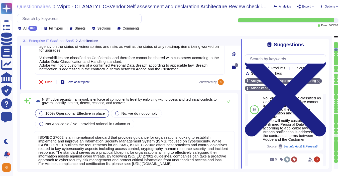
scroll to position [2875, 0]
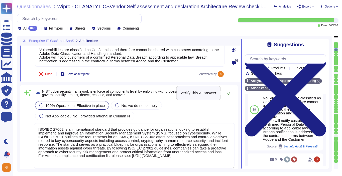
click at [229, 93] on icon at bounding box center [229, 93] width 4 height 3
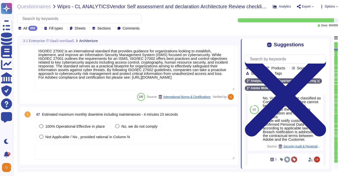
type textarea "Lor ip dolo sitamet con adipisc eli seddoe (te incididunt) utl et dolore, mag a…"
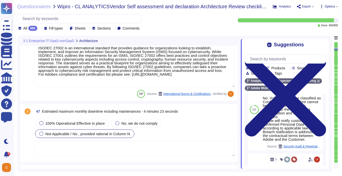
click at [101, 130] on div "Not Applicable / No , provided rational in Column N" at bounding box center [84, 134] width 99 height 9
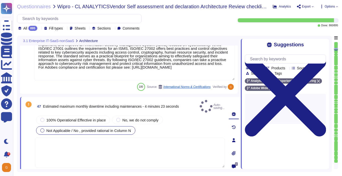
scroll to position [0, 0]
type textarea "Lor ip dolo sitamet con adipisc eli seddoe (te incididunt) utl et dolore, mag a…"
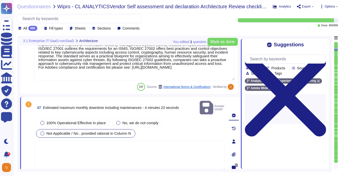
click at [84, 142] on textarea at bounding box center [130, 156] width 190 height 30
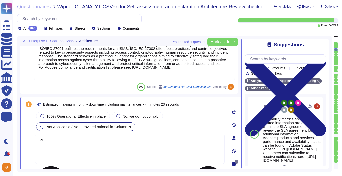
type textarea "P"
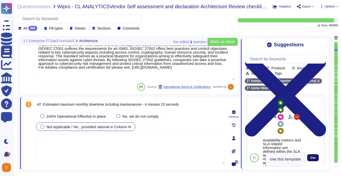
click at [311, 158] on span "Use" at bounding box center [313, 157] width 6 height 3
type textarea "Availability metrics and SLA related information are defined within the SLA agr…"
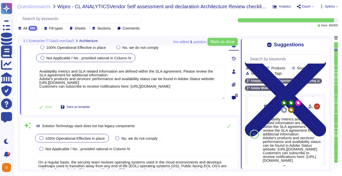
scroll to position [3034, 0]
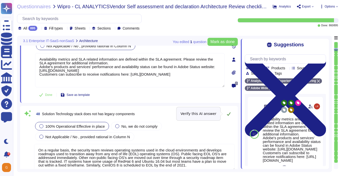
click at [229, 114] on icon at bounding box center [229, 113] width 4 height 3
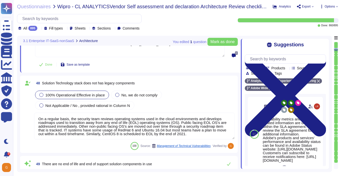
type textarea "Products or services, both Adobe enterprise and customer-facing, that are no lo…"
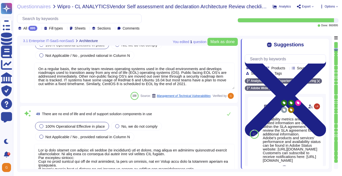
scroll to position [3111, 0]
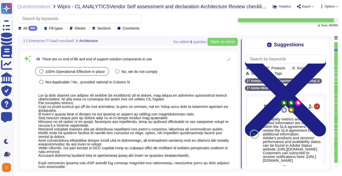
type textarea "There are no single points of failure in the system."
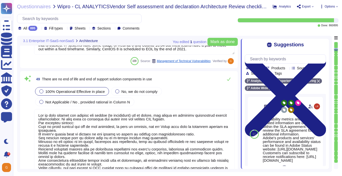
scroll to position [3141, 0]
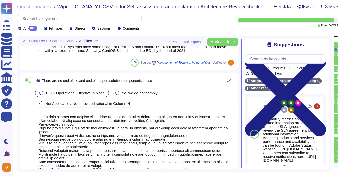
click at [229, 80] on icon at bounding box center [229, 80] width 4 height 3
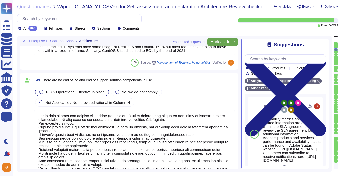
click at [223, 44] on span "Mark as done" at bounding box center [222, 42] width 24 height 4
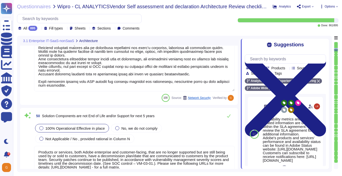
scroll to position [3248, 0]
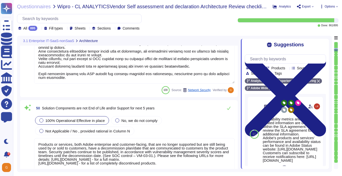
type textarea "Every component in the SaaS infrastructure is redundant. There are at least two…"
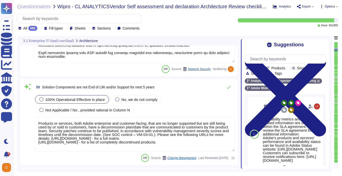
scroll to position [3270, 0]
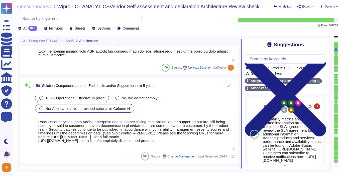
click at [109, 109] on span "Not Applicable / No , provided rational in Column N" at bounding box center [87, 108] width 85 height 4
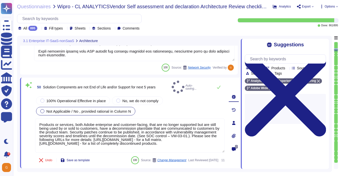
type textarea "Every component in the SaaS infrastructure is redundant. There are at least two…"
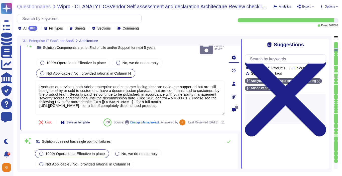
scroll to position [3315, 0]
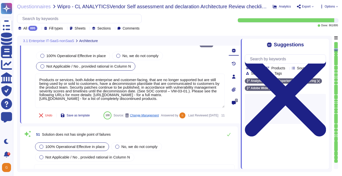
type textarea "Solution consultant to provide."
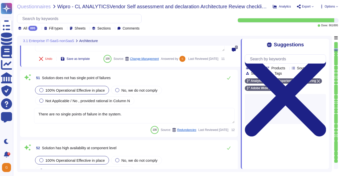
scroll to position [3365, 0]
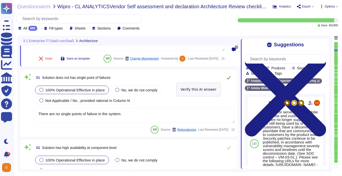
click at [229, 80] on icon at bounding box center [229, 78] width 4 height 4
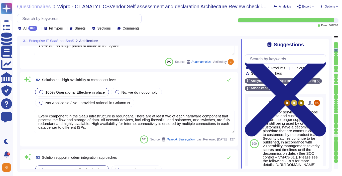
scroll to position [3432, 0]
click at [227, 82] on icon at bounding box center [229, 80] width 4 height 3
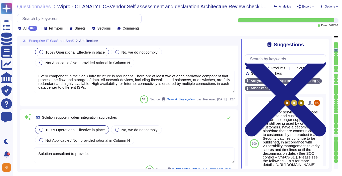
type textarea "All components and code produced by third parties, including open source librar…"
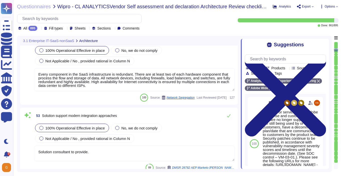
scroll to position [3470, 0]
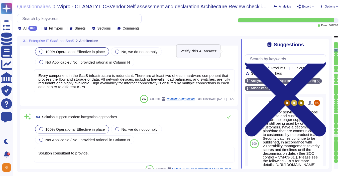
click at [229, 41] on icon at bounding box center [229, 39] width 4 height 4
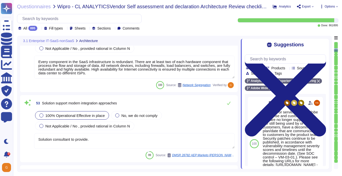
scroll to position [3481, 0]
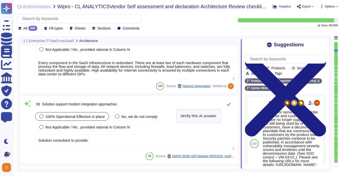
click at [226, 109] on button at bounding box center [229, 104] width 12 height 10
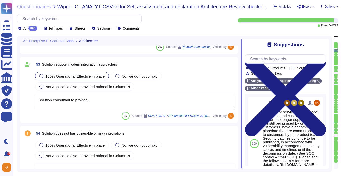
type textarea "Capacity and use data for all relevant components of our cloud service offering…"
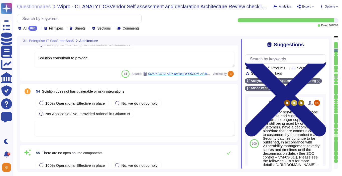
scroll to position [3571, 0]
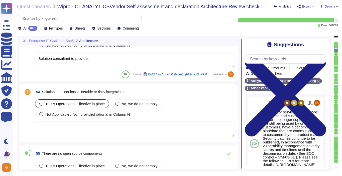
click at [70, 102] on span "100% Operational Effective in place" at bounding box center [74, 104] width 59 height 4
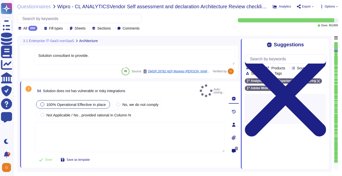
type textarea "Capacity and use data for all relevant components of our cloud service offering…"
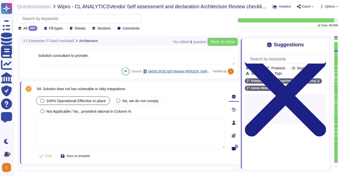
click at [70, 124] on textarea at bounding box center [130, 133] width 190 height 30
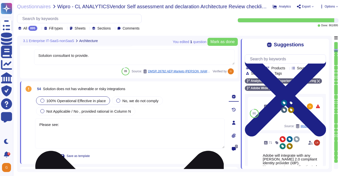
paste textarea "[URL][DOMAIN_NAME]"
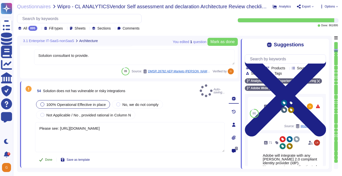
type textarea "Please see: [URL][DOMAIN_NAME]"
click at [43, 157] on button "Done" at bounding box center [45, 160] width 21 height 10
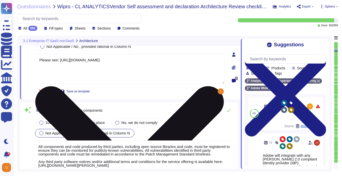
type textarea "Data localization is not currently supported. Storage location is provided to t…"
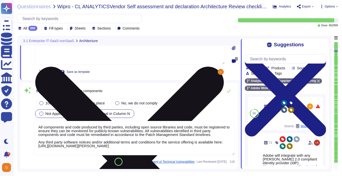
scroll to position [3663, 0]
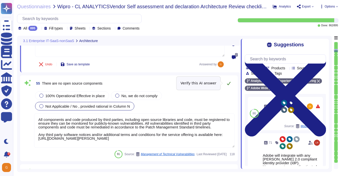
click at [228, 83] on icon at bounding box center [229, 83] width 4 height 4
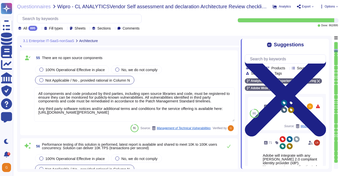
scroll to position [3724, 0]
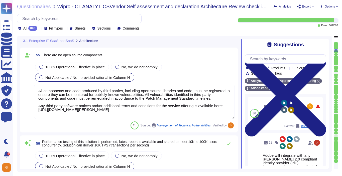
type textarea "Solution consultant to provide."
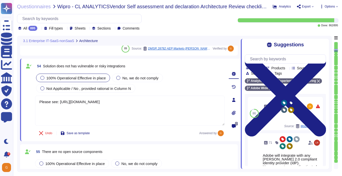
type textarea "Every component in the SaaS infrastructure is redundant. There are at least two…"
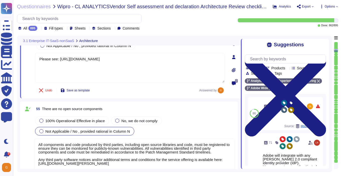
type textarea "Data localization is not currently supported. Storage location is provided to t…"
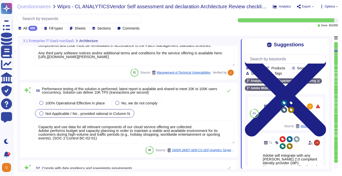
scroll to position [3739, 0]
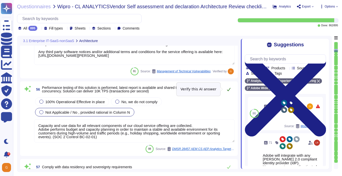
click at [229, 88] on icon at bounding box center [229, 89] width 4 height 4
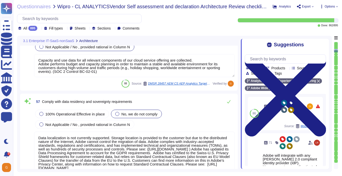
scroll to position [3802, 0]
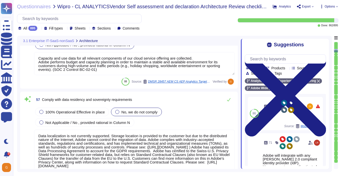
type textarea "SOC 2 certification is a security framework developed by the American Institute…"
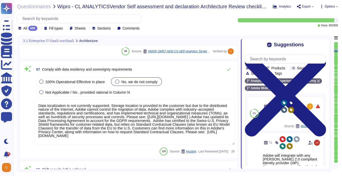
scroll to position [3832, 0]
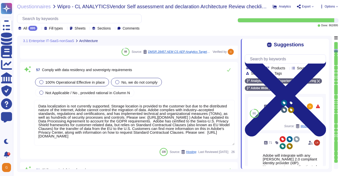
click at [58, 81] on span "100% Operational Effective in place" at bounding box center [74, 82] width 59 height 4
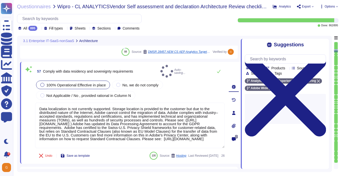
type textarea "SOC 2 certification is a security framework developed by the American Institute…"
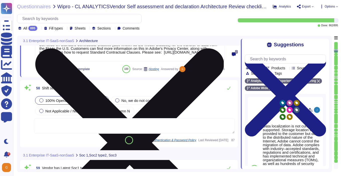
scroll to position [3918, 0]
type textarea "SOC 2 certification is a security framework developed by the American Institute…"
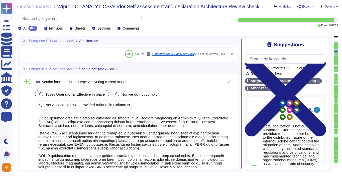
scroll to position [4021, 0]
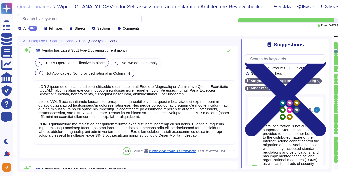
click at [80, 75] on span "Not Applicable / No , provided rational in Column N" at bounding box center [87, 73] width 85 height 4
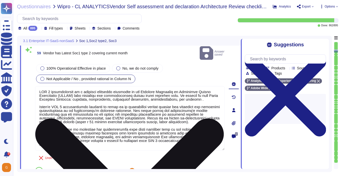
scroll to position [4, 0]
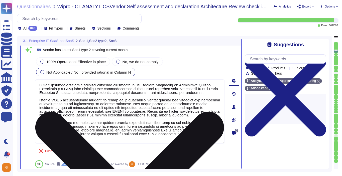
click at [73, 136] on textarea at bounding box center [130, 111] width 190 height 64
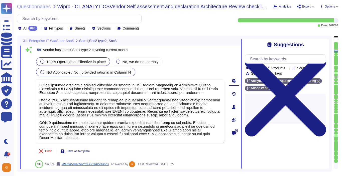
scroll to position [0, 0]
drag, startPoint x: 68, startPoint y: 139, endPoint x: 36, endPoint y: 62, distance: 83.4
click at [36, 62] on div "100% Operational Effective in place No, we do not comply Not Applicable / No , …" at bounding box center [130, 100] width 190 height 88
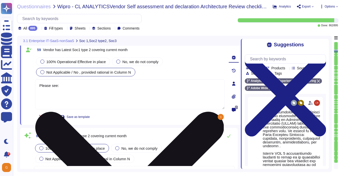
click at [76, 89] on textarea "Please see:" at bounding box center [130, 94] width 190 height 30
paste textarea "[URL][DOMAIN_NAME]"
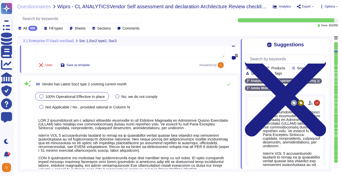
scroll to position [1, 0]
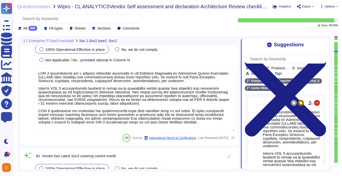
type textarea "Please see: [URL][DOMAIN_NAME]"
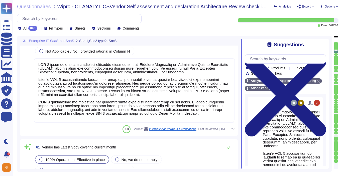
type textarea "Exceptions are only ever temporary and never permanent. To request an exception…"
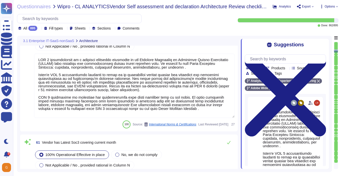
scroll to position [3867, 0]
type textarea "Data localization is not currently supported. Storage location is provided to t…"
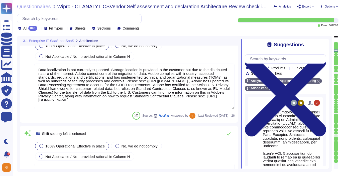
type textarea "All components and code produced by third parties, including open source librar…"
type textarea "Capacity and use data for all relevant components of our cloud service offering…"
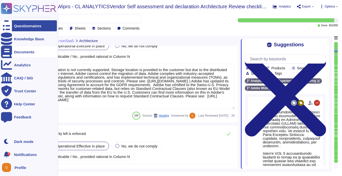
drag, startPoint x: 201, startPoint y: 99, endPoint x: 6, endPoint y: 47, distance: 202.0
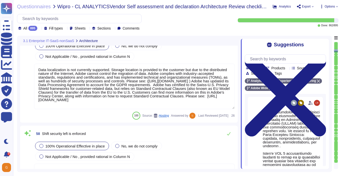
scroll to position [1, 0]
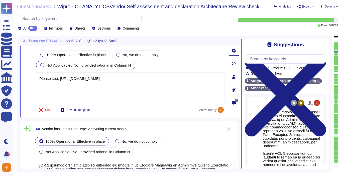
type textarea "SOC 2 certification is a security framework developed by the American Institute…"
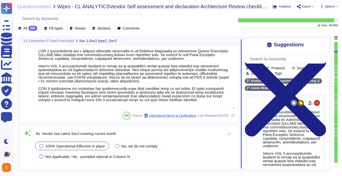
type textarea "Exceptions are only ever temporary and never permanent. To request an exception…"
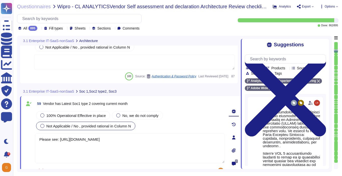
type textarea "Data localization is not currently supported. Storage location is provided to t…"
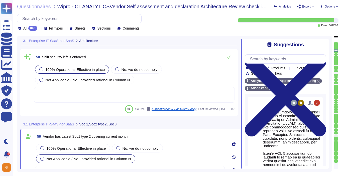
type textarea "Capacity and use data for all relevant components of our cloud service offering…"
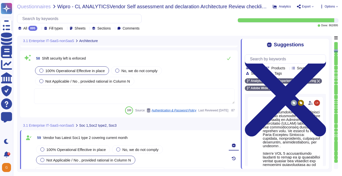
click at [146, 91] on textarea at bounding box center [134, 96] width 201 height 16
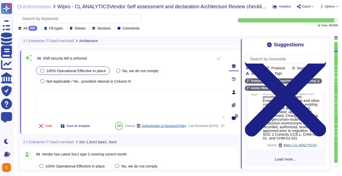
scroll to position [545, 0]
click at [283, 161] on span "Load more..." at bounding box center [285, 159] width 81 height 4
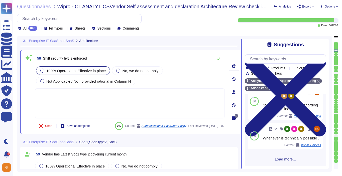
scroll to position [1240, 0]
click at [283, 161] on span "Load more..." at bounding box center [285, 159] width 81 height 4
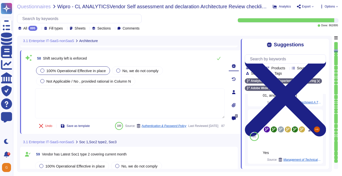
scroll to position [1642, 0]
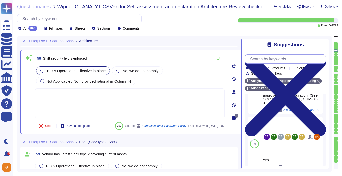
click at [285, 58] on input "text" at bounding box center [287, 59] width 78 height 9
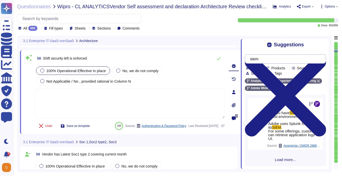
scroll to position [315, 0]
click at [285, 163] on div "Q: Do you have SOC/ SIEM /Log analysis team? A: SIEM Source: Decathlon / ADOBE …" at bounding box center [285, 130] width 81 height 72
click at [287, 158] on span "Load more..." at bounding box center [285, 160] width 81 height 4
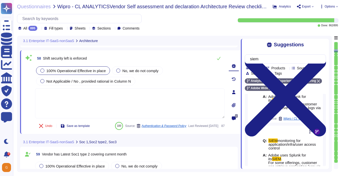
scroll to position [400, 0]
drag, startPoint x: 265, startPoint y: 61, endPoint x: 233, endPoint y: 60, distance: 32.1
click at [233, 60] on div "3.1 Enterprise IT-SaaS-nonSaaS Architecture 56 Performance testing of this solu…" at bounding box center [174, 104] width 315 height 136
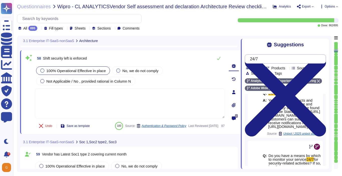
scroll to position [294, 0]
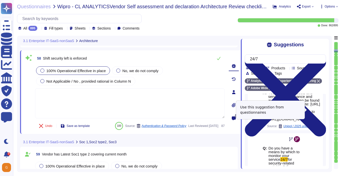
type input "24/7"
type textarea "Adobe monitors all of the servers, routers, switches, load balancers, and other…"
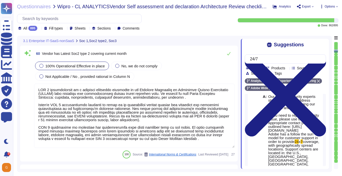
scroll to position [4120, 0]
drag, startPoint x: 195, startPoint y: 138, endPoint x: 34, endPoint y: 82, distance: 170.7
click at [34, 82] on div "100% Operational Effective in place No, we do not comply Not Applicable / No , …" at bounding box center [134, 104] width 201 height 88
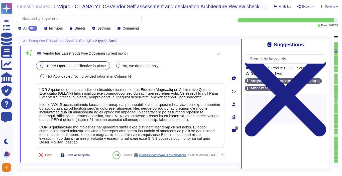
type textarea "P"
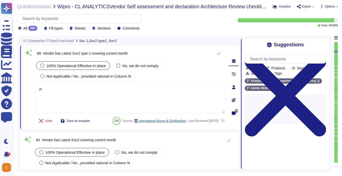
type textarea "Exceptions are only ever temporary and never permanent. To request an exception…"
paste textarea "[URL][DOMAIN_NAME]"
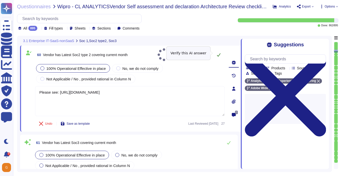
click at [219, 54] on icon at bounding box center [219, 55] width 4 height 4
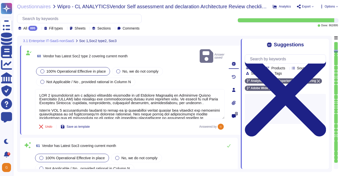
type textarea "Please see: [URL][DOMAIN_NAME]"
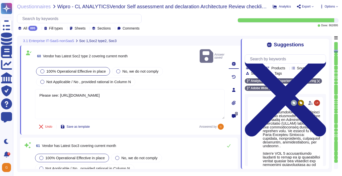
type textarea "Exceptions are only ever temporary and never permanent. To request an exception…"
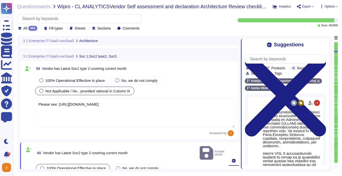
type textarea "Data localization is not currently supported. Storage location is provided to t…"
type textarea "Adobe monitors all of the servers, routers, switches, load balancers, and other…"
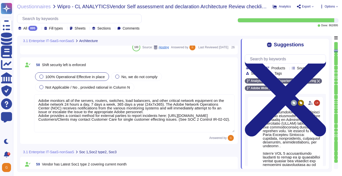
type textarea "Capacity and use data for all relevant components of our cloud service offering…"
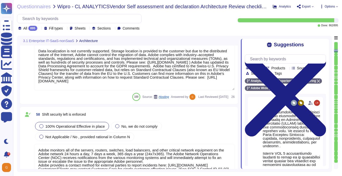
type textarea "All components and code produced by third parties, including open source librar…"
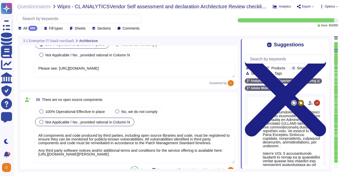
type textarea "Every component in the SaaS infrastructure is redundant. There are at least two…"
type textarea "Solution consultant to provide."
type textarea "Please see: [URL][DOMAIN_NAME]"
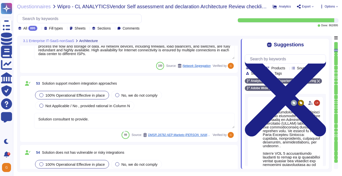
type textarea "There are no single points of failure in the system."
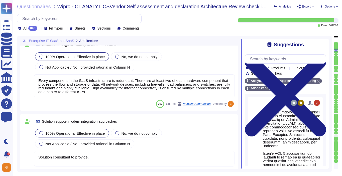
type textarea "Products or services, both Adobe enterprise and customer-facing, that are no lo…"
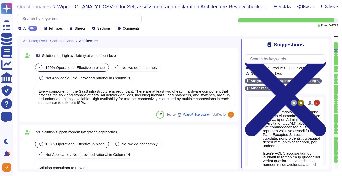
scroll to position [1, 0]
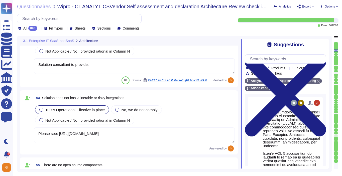
type textarea "Capacity and use data for all relevant components of our cloud service offering…"
type textarea "Data localization is not currently supported. Storage location is provided to t…"
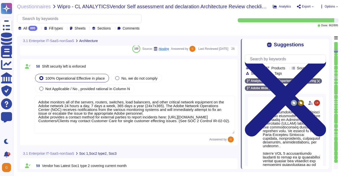
type textarea "Please see: [URL][DOMAIN_NAME]"
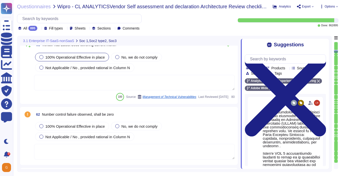
type textarea "Exceptions are only ever temporary and never permanent. To request an exception…"
type textarea "Adobe does not provide this level of information externally. Release notes are …"
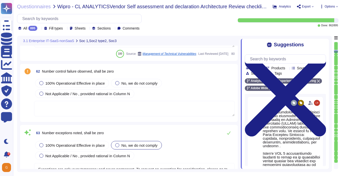
type textarea "Refer to the trust center for more information: [URL][DOMAIN_NAME]"
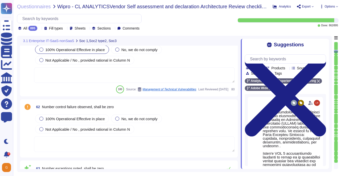
type textarea "Please see: [URL][DOMAIN_NAME]"
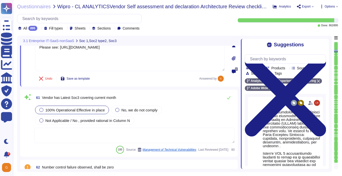
scroll to position [4113, 0]
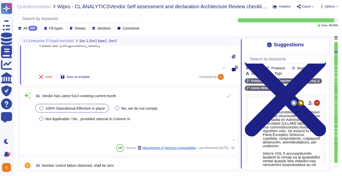
type textarea "Please see: [URL][DOMAIN_NAME]"
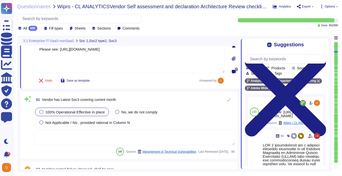
click at [152, 130] on textarea at bounding box center [134, 138] width 201 height 16
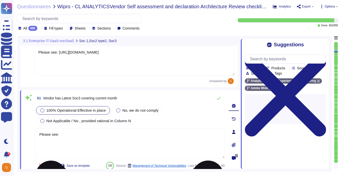
paste textarea "[URL][DOMAIN_NAME]"
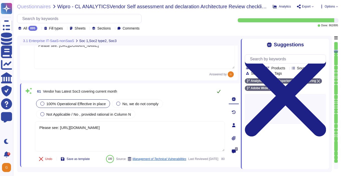
type textarea "Please see: [URL][DOMAIN_NAME]"
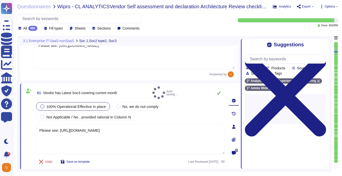
click at [221, 88] on button at bounding box center [219, 93] width 12 height 10
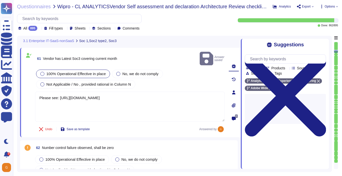
type textarea "Adobe does not provide this level of information externally. Release notes are …"
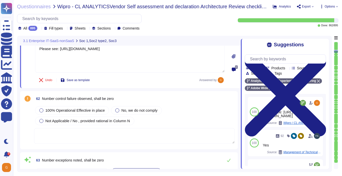
scroll to position [4197, 0]
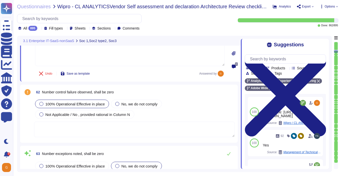
click at [44, 106] on div "100% Operational Effective in place" at bounding box center [72, 104] width 74 height 9
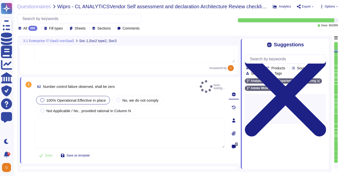
type textarea "Adobe does not provide this level of information externally. Release notes are …"
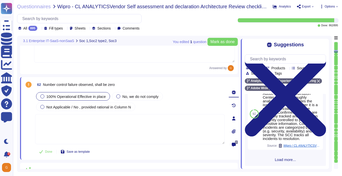
click at [281, 158] on span "Load more..." at bounding box center [285, 160] width 81 height 4
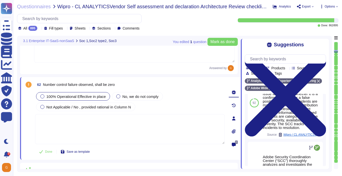
scroll to position [472, 0]
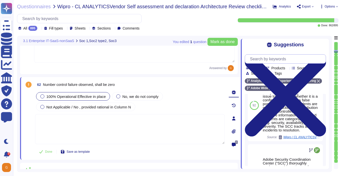
click at [260, 61] on input "text" at bounding box center [287, 59] width 78 height 9
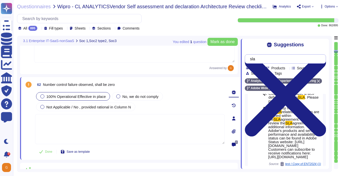
scroll to position [18, 0]
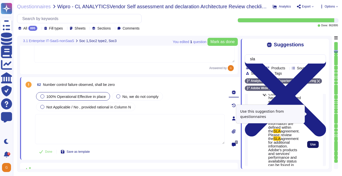
type input "sla"
click at [310, 143] on span "Use" at bounding box center [313, 144] width 6 height 3
type textarea "Availability metrics and SLA related information are defined within the SLA agr…"
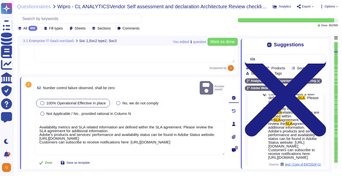
click at [45, 161] on span "Done" at bounding box center [48, 162] width 7 height 3
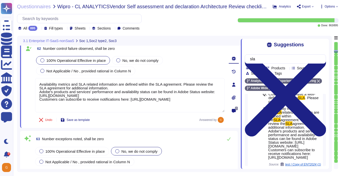
scroll to position [4236, 0]
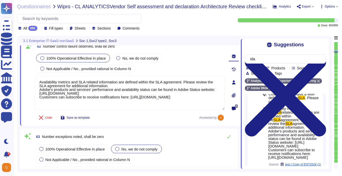
type textarea "Refer to the trust center for more information: [URL][DOMAIN_NAME]"
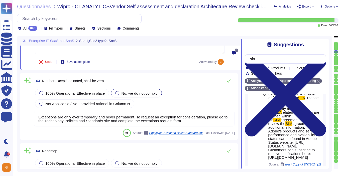
scroll to position [4291, 0]
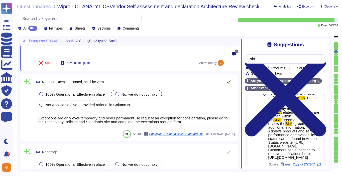
click at [229, 80] on icon at bounding box center [229, 82] width 4 height 4
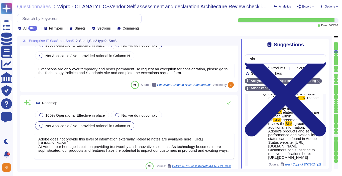
type textarea "Adobe does not share any vulnerability scan results with tenants/customers as t…"
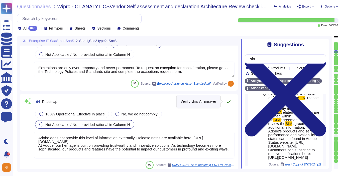
click at [229, 104] on button at bounding box center [229, 102] width 12 height 10
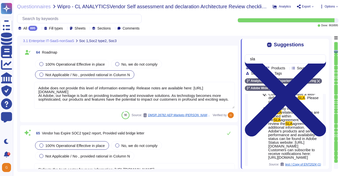
scroll to position [4388, 0]
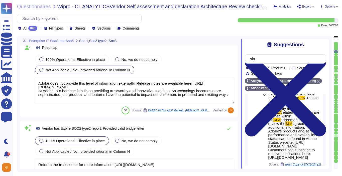
type textarea "Adobe does not share any vulnerability scan results with tenants/customers as t…"
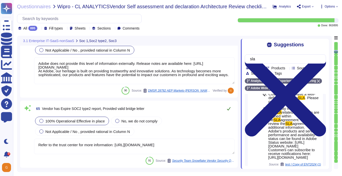
click at [230, 107] on icon at bounding box center [229, 109] width 4 height 4
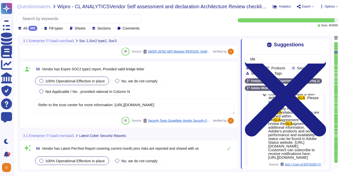
type textarea "Adobe does not share any vulnerability scan results with tenants/customers as t…"
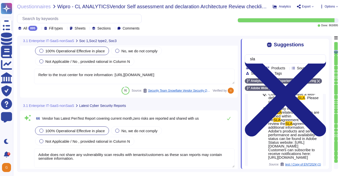
scroll to position [4473, 0]
click at [98, 160] on textarea "Adobe does not share any vulnerability scan results with tenants/customers as t…" at bounding box center [134, 158] width 201 height 19
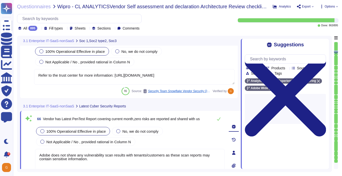
type textarea "Adobe does not share any vulnerability scan results with tenants/customers as t…"
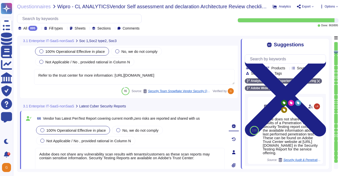
click at [206, 159] on textarea "Adobe does not share any vulnerability scan results with tenants/customers as t…" at bounding box center [130, 163] width 190 height 30
paste textarea "[URL][DOMAIN_NAME]"
type textarea "Adobe does not share any vulnerability scan results with tenants/customers as t…"
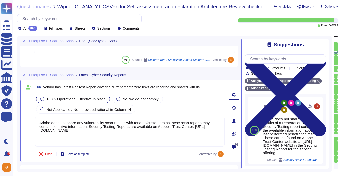
scroll to position [4542, 0]
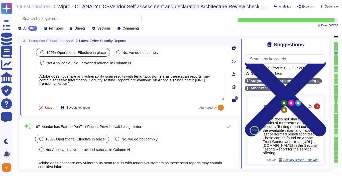
type textarea "Adobe does not share any vulnerability scan results with tenants/customers as t…"
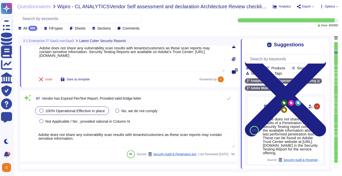
scroll to position [4569, 0]
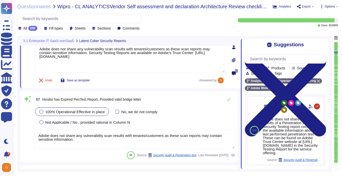
type textarea "Adobe does not share any vulnerability scan results with tenants/customers as t…"
click at [169, 144] on textarea "Adobe does not share any vulnerability scan results with tenants/customers as t…" at bounding box center [134, 139] width 201 height 19
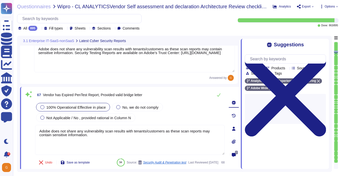
drag, startPoint x: 116, startPoint y: 58, endPoint x: 76, endPoint y: 54, distance: 39.7
click at [76, 54] on textarea "Adobe does not share any vulnerability scan results with tenants/customers as t…" at bounding box center [134, 58] width 201 height 30
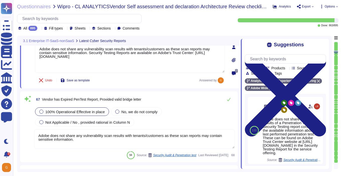
click at [86, 140] on textarea "Adobe does not share any vulnerability scan results with tenants/customers as t…" at bounding box center [134, 139] width 201 height 19
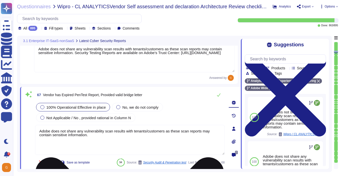
paste textarea "Security Testing Reports are available on Adobe's Trust Center: [URL][DOMAIN_NA…"
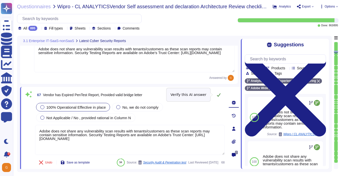
click at [216, 94] on button at bounding box center [219, 95] width 12 height 10
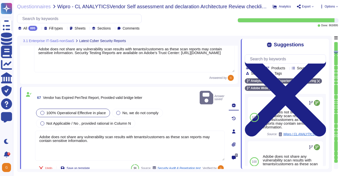
type textarea "Adobe does not share any vulnerability scan results with tenants/customers as t…"
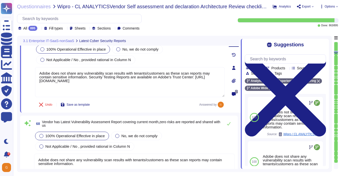
type textarea "Adobe does not share any vulnerability scan results with tenants/customers as t…"
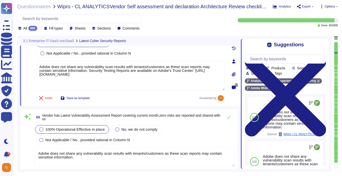
scroll to position [4639, 0]
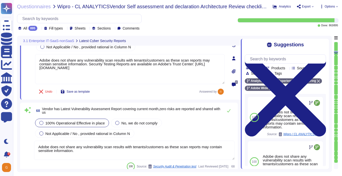
click at [126, 152] on textarea "Adobe does not share any vulnerability scan results with tenants/customers as t…" at bounding box center [134, 150] width 201 height 19
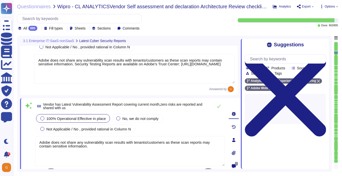
paste textarea "Security Testing Reports are available on Adobe's Trust Center: [URL][DOMAIN_NA…"
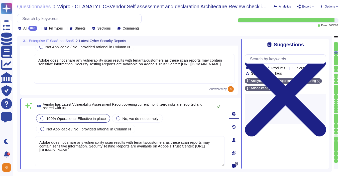
type textarea "Adobe does not share any vulnerability scan results with tenants/customers as t…"
click at [217, 108] on button at bounding box center [219, 106] width 12 height 10
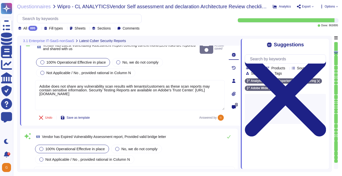
type textarea "Adobe does not share any vulnerability scan results with tenants/customers as t…"
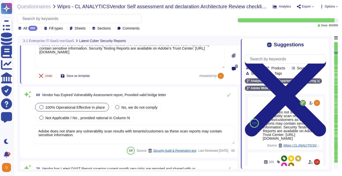
scroll to position [4736, 0]
click at [98, 118] on span "Not Applicable / No , provided rational in Column N" at bounding box center [87, 118] width 85 height 4
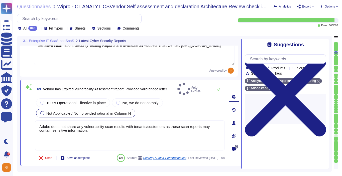
type textarea "Adobe does not share any vulnerability scan results with tenants/customers as t…"
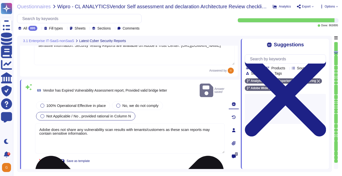
click at [95, 137] on textarea "Adobe does not share any vulnerability scan results with tenants/customers as t…" at bounding box center [130, 139] width 190 height 30
paste textarea "Security Testing Reports are available on Adobe's Trust Center: [URL][DOMAIN_NA…"
type textarea "Adobe does not share any vulnerability scan results with tenants/customers as t…"
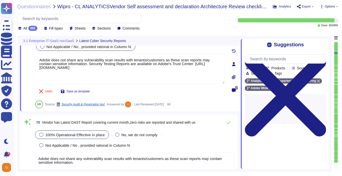
type textarea "Adobe does not share any vulnerability scan results with tenants/customers as t…"
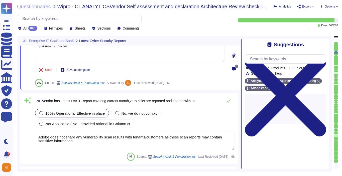
scroll to position [4820, 0]
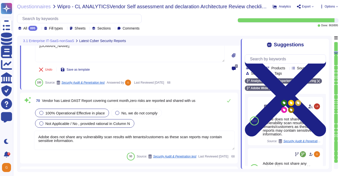
type textarea "Adobe does not share any vulnerability scan results with tenants/customers as t…"
click at [105, 123] on div "100% Operational Effective in place No, we do not comply Not Applicable / No , …" at bounding box center [134, 129] width 201 height 43
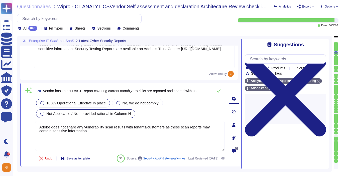
click at [53, 109] on div "Not Applicable / No , provided rational in Column N" at bounding box center [85, 113] width 99 height 9
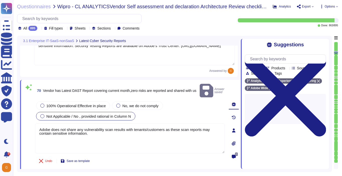
type textarea "Adobe does not share any vulnerability scan results with tenants/customers as t…"
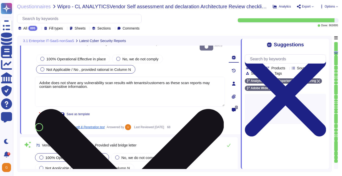
type textarea "Adobe does not share any vulnerability scan results with tenants/customers as t…"
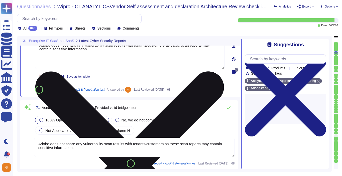
scroll to position [4904, 0]
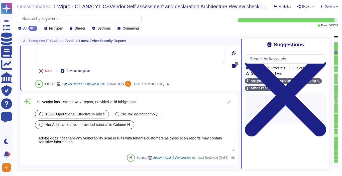
click at [64, 120] on div "Not Applicable / No , provided rational in Column N" at bounding box center [84, 124] width 99 height 9
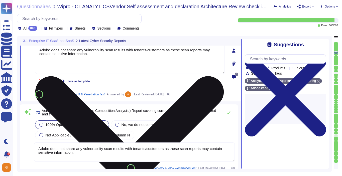
type textarea "Adobe does not share any vulnerability scan results with tenants/customers as t…"
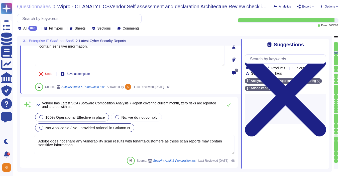
click at [86, 128] on span "Not Applicable / No , provided rational in Column N" at bounding box center [87, 128] width 85 height 4
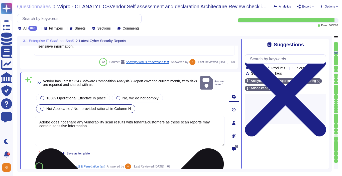
drag, startPoint x: 98, startPoint y: 119, endPoint x: 78, endPoint y: 114, distance: 20.2
click at [78, 116] on textarea "Adobe does not share any vulnerability scan results with tenants/customers as t…" at bounding box center [130, 131] width 190 height 30
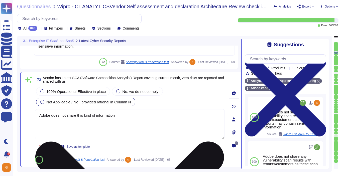
type textarea "Adobe does not share this kind of information."
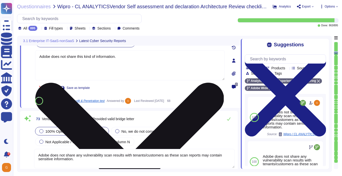
scroll to position [5021, 0]
type textarea "Adobe does not share any vulnerability scan results with tenants/customers as t…"
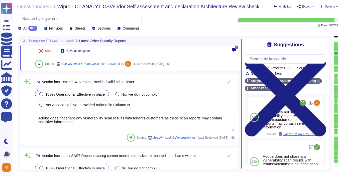
scroll to position [5059, 0]
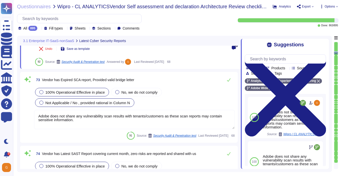
type textarea "Adobe does not share this kind of information."
click at [107, 104] on div "100% Operational Effective in place No, we do not comply Not Applicable / No , …" at bounding box center [134, 108] width 201 height 43
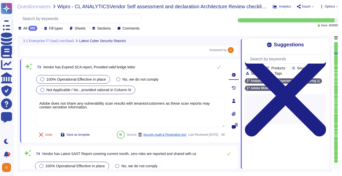
click at [112, 88] on span "Not Applicable / No , provided rational in Column N" at bounding box center [88, 90] width 85 height 4
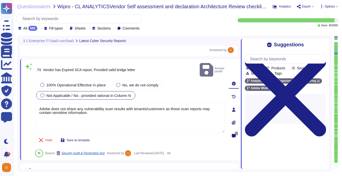
drag, startPoint x: 91, startPoint y: 98, endPoint x: 17, endPoint y: 90, distance: 74.6
click at [17, 90] on div "Questionnaires Wipro - CL ANALYTICSVendor Self assessment and declaration Archi…" at bounding box center [177, 88] width 329 height 176
paste textarea "Security Testing Reports are available on Adobe's Trust Center: [URL][DOMAIN_NA…"
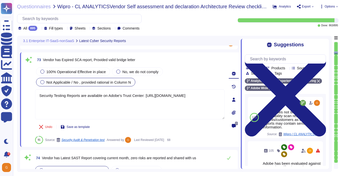
drag, startPoint x: 117, startPoint y: 99, endPoint x: -3, endPoint y: 91, distance: 120.8
click at [0, 91] on html "Questionnaires Knowledge Base Documents Analytics CAIQ / SIG Trust Center Help …" at bounding box center [171, 88] width 342 height 176
type textarea "Adobe does not share this kind of information."
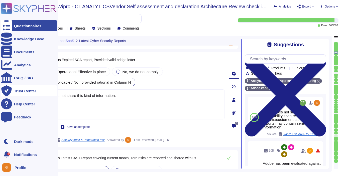
drag, startPoint x: 120, startPoint y: 97, endPoint x: 13, endPoint y: 92, distance: 106.8
click at [13, 92] on div "Questionnaires Knowledge Base Documents Analytics CAIQ / SIG Trust Center Help …" at bounding box center [171, 88] width 342 height 176
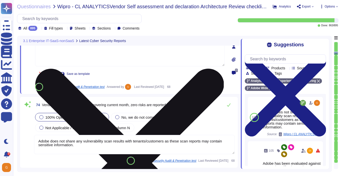
scroll to position [5112, 0]
type textarea "Adobe has established, documented, approved, communicated, applied, evaluated, …"
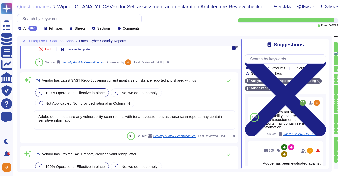
scroll to position [5137, 0]
type textarea "Adobe does not share this kind of information."
click at [106, 122] on div "74 Vendor has Latest SAST Report covering current month, zero risks are reporte…" at bounding box center [129, 108] width 212 height 65
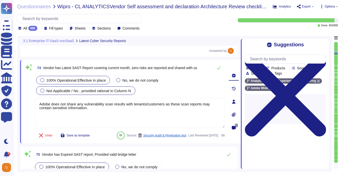
click at [55, 89] on span "Not Applicable / No , provided rational in Column N" at bounding box center [88, 91] width 85 height 4
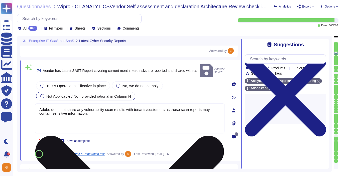
type textarea "Adobe has established, documented, approved, communicated, applied, evaluated, …"
click at [95, 106] on textarea "Adobe does not share any vulnerability scan results with tenants/customers as t…" at bounding box center [130, 118] width 190 height 30
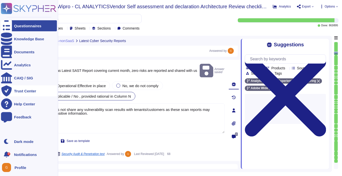
drag, startPoint x: 92, startPoint y: 100, endPoint x: 11, endPoint y: 92, distance: 81.6
click at [11, 92] on div "Questionnaires Knowledge Base Documents Analytics CAIQ / SIG Trust Center Help …" at bounding box center [171, 88] width 342 height 176
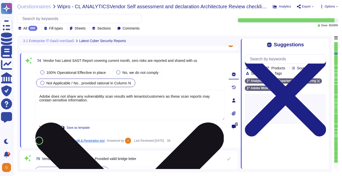
paste textarea "this kind of"
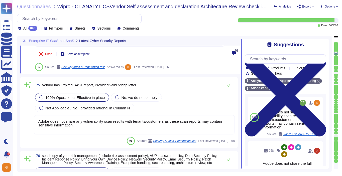
scroll to position [5212, 0]
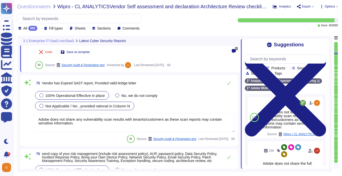
type textarea "Adobe does not share this kind of information."
click at [45, 107] on div "100% Operational Effective in place No, we do not comply Not Applicable / No , …" at bounding box center [134, 111] width 201 height 43
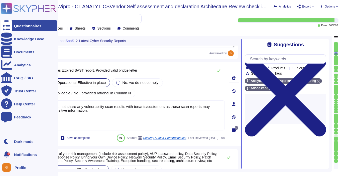
drag, startPoint x: 97, startPoint y: 105, endPoint x: 8, endPoint y: 97, distance: 89.0
click at [8, 97] on div "Questionnaires Knowledge Base Documents Analytics CAIQ / SIG Trust Center Help …" at bounding box center [171, 88] width 342 height 176
paste textarea "this kind of"
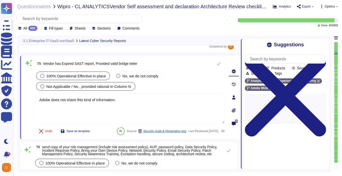
type textarea "Adobe does not share this kind of information."
click at [71, 85] on span "Not Applicable / No , provided rational in Column N" at bounding box center [88, 86] width 85 height 4
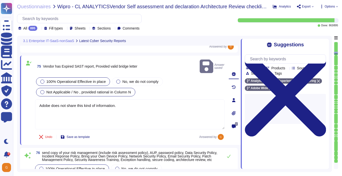
click at [43, 90] on div at bounding box center [42, 92] width 4 height 4
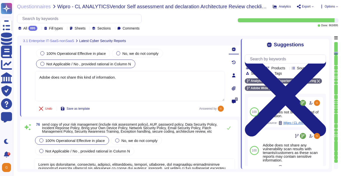
type textarea "Adobe does not share any vulnerability scan results with tenants/customers as t…"
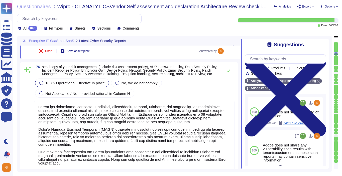
type textarea "Adobe utilizes cloud-native key management systems (KMS) and/or approved key re…"
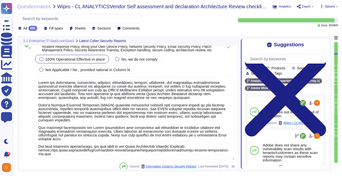
scroll to position [5191, 0]
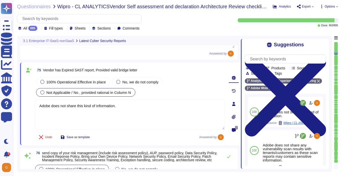
type textarea "Adobe does not share this kind of information."
type textarea "Adobe does not share any vulnerability scan results with tenants/customers as t…"
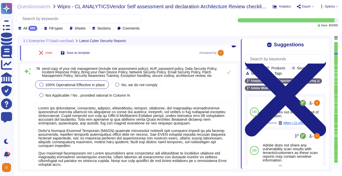
scroll to position [5273, 0]
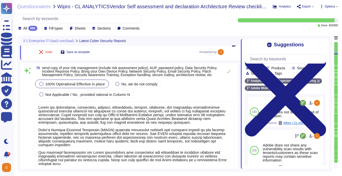
click at [178, 127] on textarea at bounding box center [134, 143] width 201 height 83
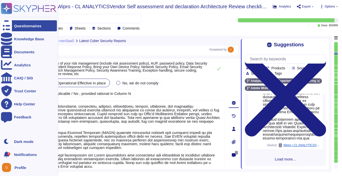
scroll to position [1119, 0]
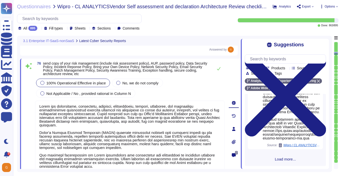
click at [283, 158] on span "Load more..." at bounding box center [285, 159] width 81 height 4
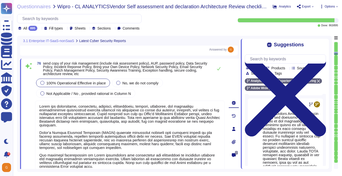
scroll to position [1505, 0]
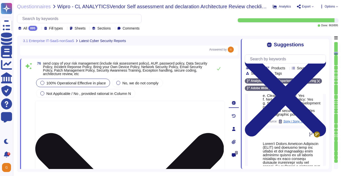
scroll to position [0, 0]
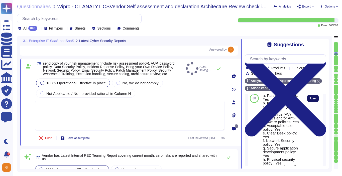
click at [314, 100] on span "Use" at bounding box center [313, 98] width 6 height 3
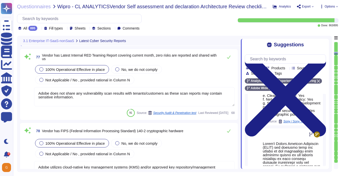
scroll to position [5399, 0]
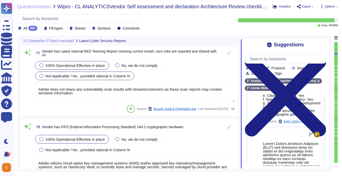
click at [78, 78] on span "Not Applicable / No , provided rational in Column N" at bounding box center [87, 76] width 85 height 4
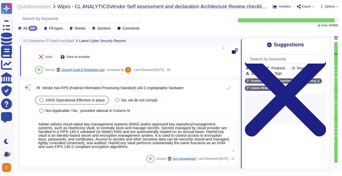
scroll to position [5465, 0]
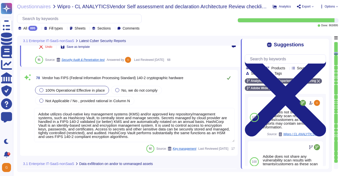
click at [228, 76] on icon at bounding box center [229, 78] width 4 height 4
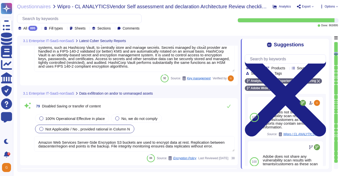
scroll to position [5534, 0]
click at [230, 103] on button at bounding box center [229, 107] width 12 height 10
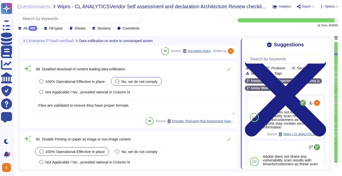
scroll to position [5632, 0]
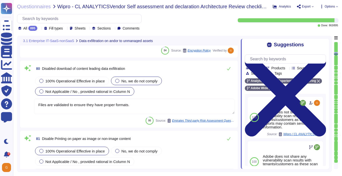
click at [70, 91] on span "Not Applicable / No , provided rational in Column N" at bounding box center [87, 91] width 85 height 4
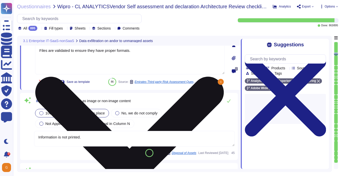
scroll to position [5691, 0]
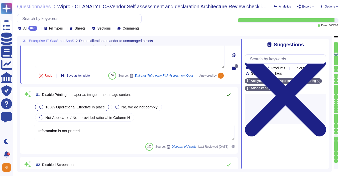
click at [228, 95] on icon at bounding box center [229, 95] width 4 height 4
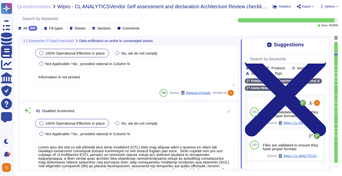
scroll to position [1, 0]
click at [231, 111] on button at bounding box center [229, 111] width 12 height 10
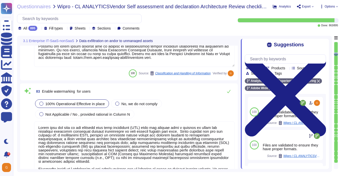
scroll to position [5917, 0]
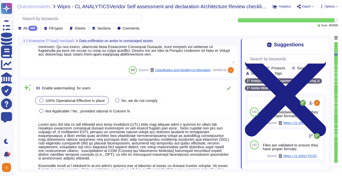
click at [227, 89] on icon at bounding box center [229, 88] width 4 height 4
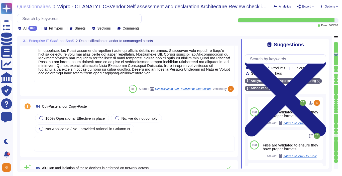
scroll to position [6050, 0]
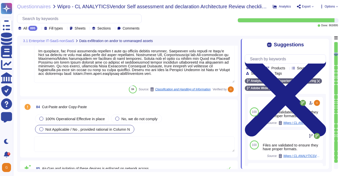
click at [65, 132] on div "Not Applicable / No , provided rational in Column N" at bounding box center [84, 129] width 99 height 9
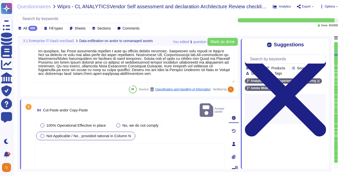
click at [171, 146] on textarea at bounding box center [130, 158] width 190 height 30
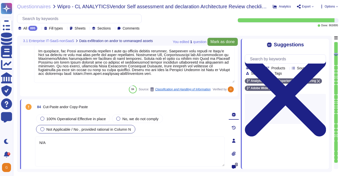
click at [229, 43] on span "Mark as done" at bounding box center [222, 42] width 24 height 4
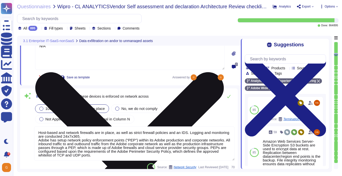
scroll to position [6152, 0]
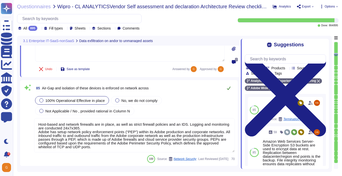
click at [229, 87] on icon at bounding box center [229, 88] width 4 height 4
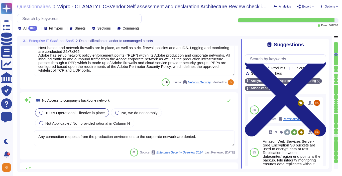
scroll to position [6227, 0]
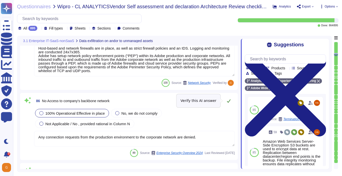
click at [229, 102] on icon at bounding box center [229, 101] width 4 height 4
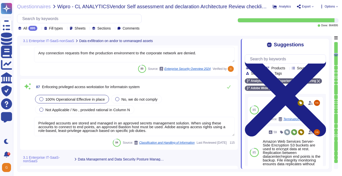
scroll to position [6308, 0]
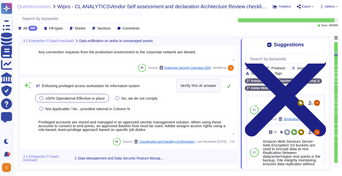
click at [229, 86] on icon at bounding box center [229, 85] width 4 height 3
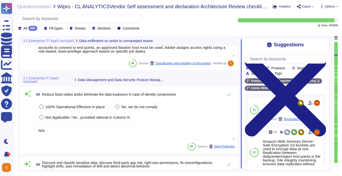
scroll to position [6382, 0]
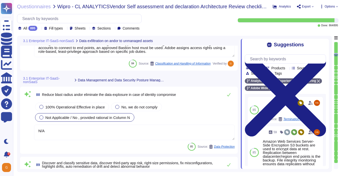
click at [84, 119] on span "Not Applicable / No , provided rational in Column N" at bounding box center [87, 117] width 85 height 4
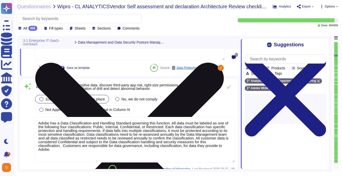
scroll to position [6474, 0]
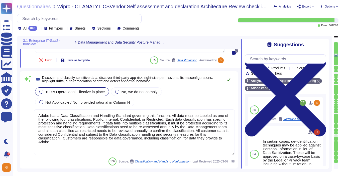
click at [227, 78] on icon at bounding box center [229, 79] width 4 height 4
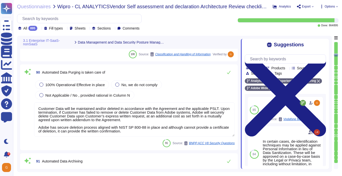
scroll to position [6582, 0]
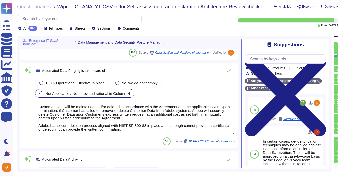
click at [95, 93] on span "Not Applicable / No , provided rational in Column N" at bounding box center [87, 93] width 85 height 4
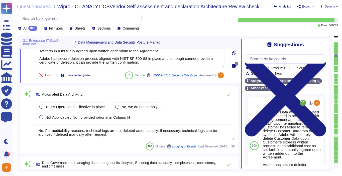
scroll to position [6630, 0]
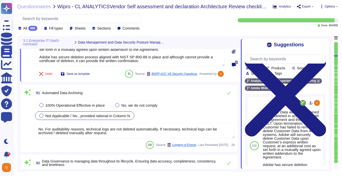
click at [72, 114] on span "Not Applicable / No , provided rational in Column N" at bounding box center [87, 116] width 85 height 4
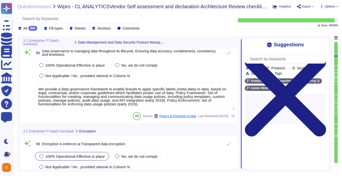
scroll to position [6749, 0]
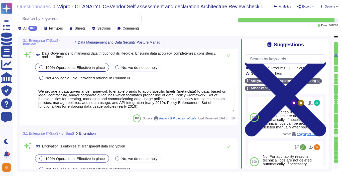
click at [46, 70] on span "100% Operational Effective in place" at bounding box center [74, 67] width 59 height 4
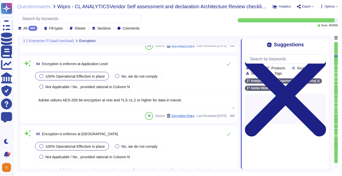
scroll to position [6891, 0]
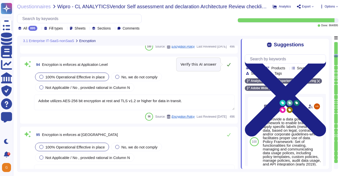
click at [229, 64] on icon at bounding box center [229, 64] width 4 height 3
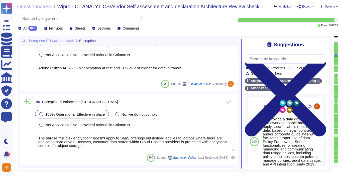
scroll to position [6923, 0]
click at [160, 145] on textarea "The phrase "full disk encryption" doesn't apply to SaaS offerings but instead a…" at bounding box center [134, 142] width 201 height 19
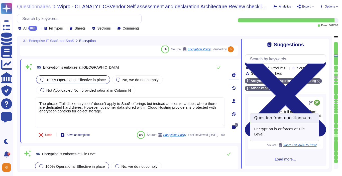
scroll to position [248, 0]
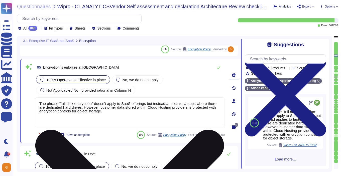
paste textarea "Data at-rest within the Core sites is generally stored unencrypted. Data at-res…"
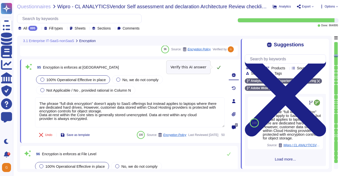
click at [219, 68] on icon at bounding box center [219, 67] width 4 height 4
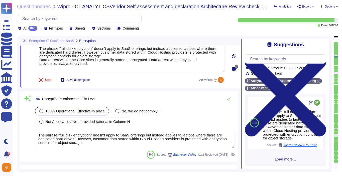
scroll to position [7021, 0]
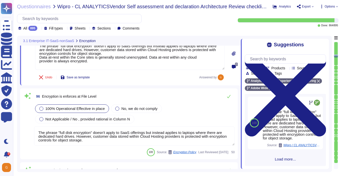
click at [123, 136] on textarea "The phrase "full disk encryption" doesn't apply to SaaS offerings but instead a…" at bounding box center [134, 136] width 201 height 19
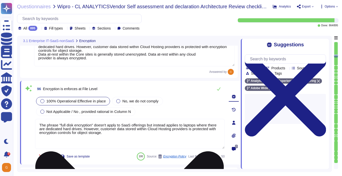
scroll to position [0, 0]
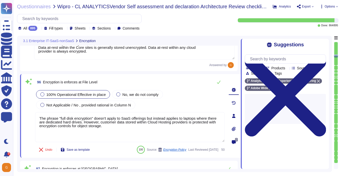
drag, startPoint x: 136, startPoint y: 126, endPoint x: 40, endPoint y: 110, distance: 97.5
click at [40, 111] on div "100% Operational Effective in place No, we do not comply Not Applicable / No , …" at bounding box center [130, 116] width 190 height 54
paste textarea "Data at-rest within the Core sites is generally stored unencrypted. Data at-res…"
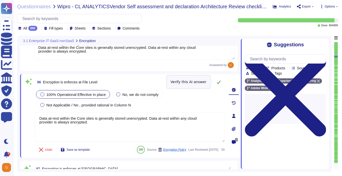
click at [216, 80] on button at bounding box center [219, 82] width 12 height 10
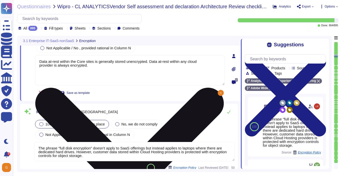
scroll to position [7084, 0]
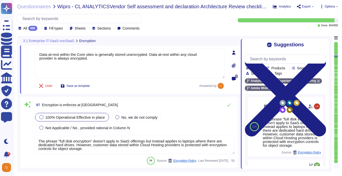
click at [119, 150] on textarea "The phrase "full disk encryption" doesn't apply to SaaS offerings but instead a…" at bounding box center [134, 144] width 201 height 19
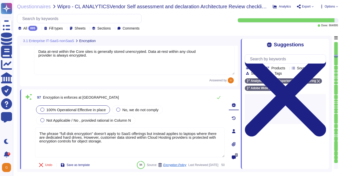
drag, startPoint x: 132, startPoint y: 141, endPoint x: -1, endPoint y: 128, distance: 134.1
click at [0, 128] on html "Questionnaires Knowledge Base Documents Analytics CAIQ / SIG Trust Center Help …" at bounding box center [171, 88] width 342 height 176
paste textarea "Data at-rest within the Core sites is generally stored unencrypted. Data at-res…"
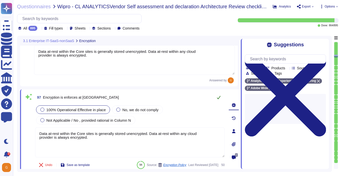
click at [219, 95] on button at bounding box center [219, 97] width 12 height 10
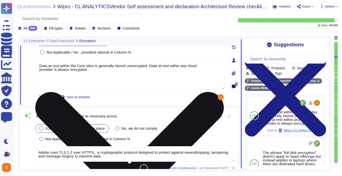
scroll to position [7177, 0]
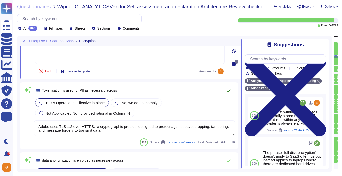
click at [229, 92] on icon at bounding box center [229, 90] width 4 height 4
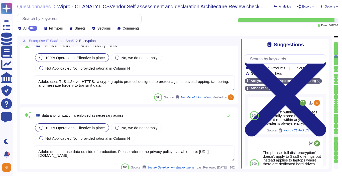
scroll to position [7215, 0]
click at [229, 115] on icon at bounding box center [229, 115] width 4 height 3
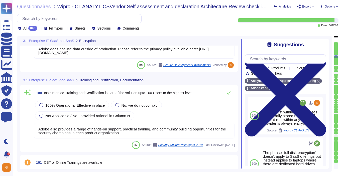
scroll to position [7313, 0]
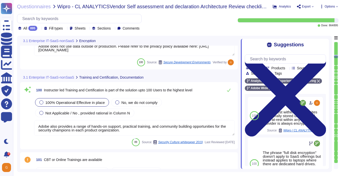
click at [72, 104] on span "100% Operational Effective in place" at bounding box center [74, 102] width 59 height 4
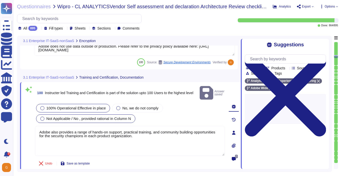
click at [63, 116] on span "Not Applicable / No , provided rational in Column N" at bounding box center [88, 118] width 85 height 4
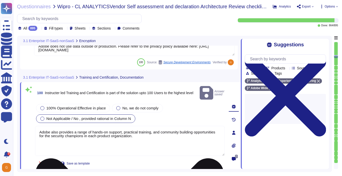
click at [57, 126] on textarea "Adobe also provides a range of hands-on support, practical training, and commun…" at bounding box center [130, 141] width 190 height 30
click at [59, 126] on textarea "Adobe also provides a range of hands-on support, practical training, and commun…" at bounding box center [130, 141] width 190 height 30
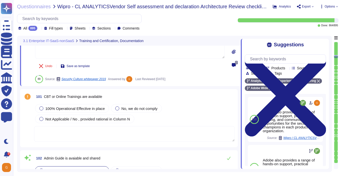
scroll to position [7397, 0]
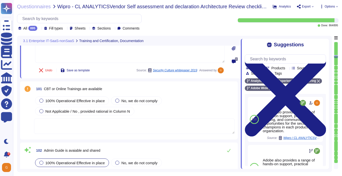
click at [42, 119] on div "100% Operational Effective in place No, we do not comply Not Applicable / No , …" at bounding box center [134, 114] width 201 height 39
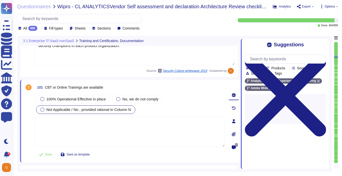
click at [43, 108] on div at bounding box center [42, 110] width 4 height 4
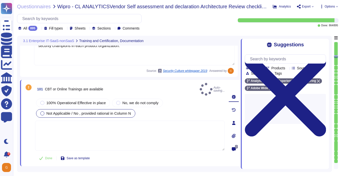
click at [49, 121] on textarea at bounding box center [130, 136] width 190 height 30
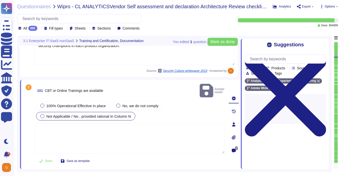
click at [49, 124] on textarea at bounding box center [130, 139] width 190 height 30
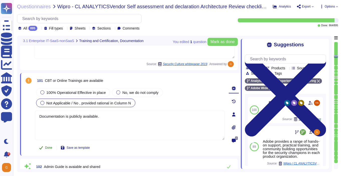
click at [45, 147] on span "Done" at bounding box center [48, 147] width 7 height 3
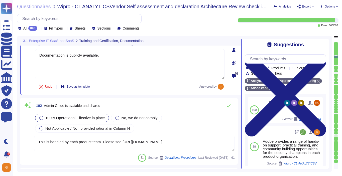
scroll to position [7465, 0]
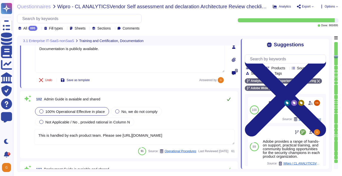
click at [227, 98] on icon at bounding box center [229, 99] width 4 height 4
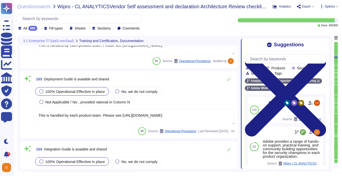
scroll to position [7551, 0]
click at [228, 80] on icon at bounding box center [229, 79] width 4 height 3
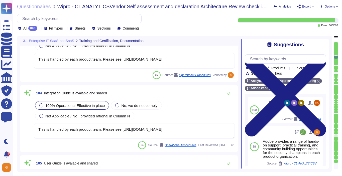
scroll to position [7607, 0]
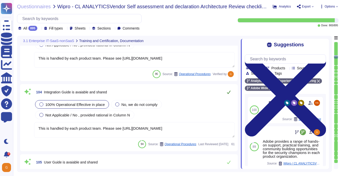
click at [230, 92] on icon at bounding box center [229, 92] width 4 height 4
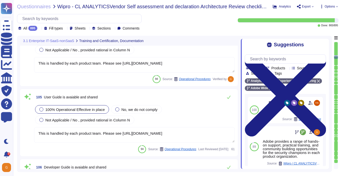
scroll to position [7669, 0]
click at [230, 92] on button at bounding box center [229, 97] width 12 height 10
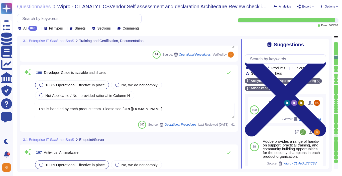
scroll to position [7759, 0]
click at [228, 71] on icon at bounding box center [229, 72] width 4 height 4
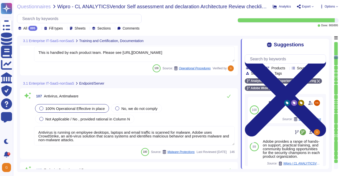
scroll to position [7815, 0]
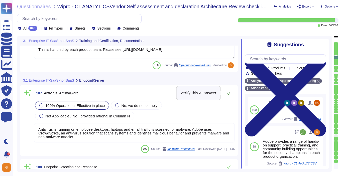
click at [230, 91] on icon at bounding box center [229, 93] width 4 height 4
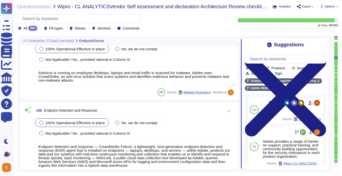
scroll to position [7861, 0]
click at [227, 111] on icon at bounding box center [229, 110] width 4 height 3
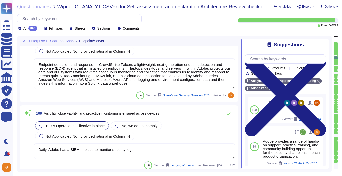
scroll to position [7957, 0]
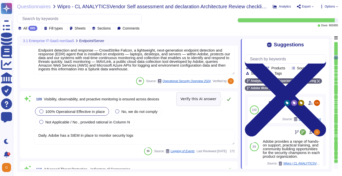
click at [227, 97] on icon at bounding box center [229, 99] width 4 height 4
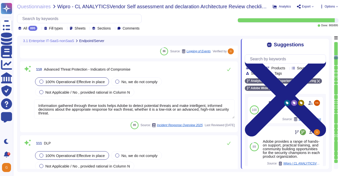
scroll to position [8056, 0]
click at [229, 69] on icon at bounding box center [229, 69] width 4 height 3
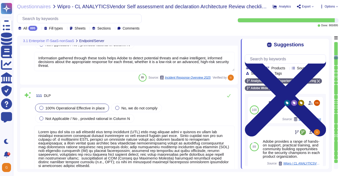
scroll to position [8099, 0]
click at [229, 95] on icon at bounding box center [229, 95] width 4 height 4
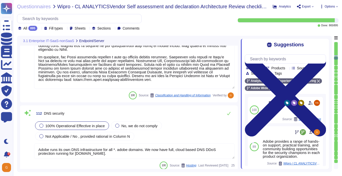
scroll to position [8230, 0]
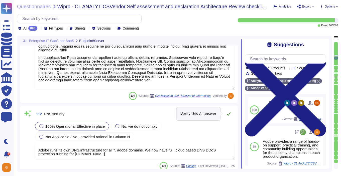
click at [228, 114] on icon at bounding box center [229, 114] width 4 height 4
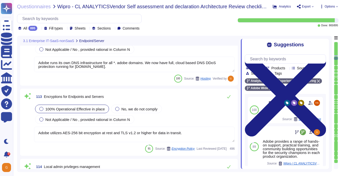
scroll to position [8313, 0]
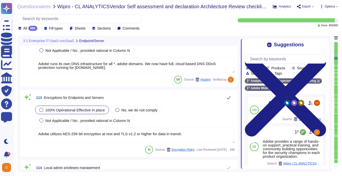
click at [229, 97] on icon at bounding box center [229, 98] width 4 height 4
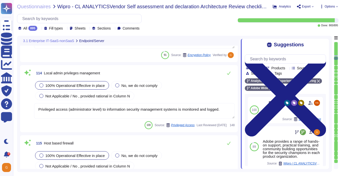
scroll to position [8404, 0]
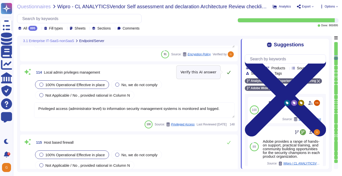
click at [227, 72] on icon at bounding box center [229, 72] width 4 height 4
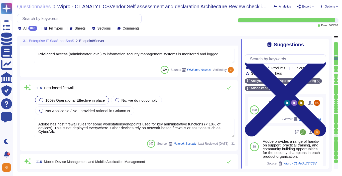
scroll to position [8458, 0]
click at [229, 89] on icon at bounding box center [229, 87] width 4 height 4
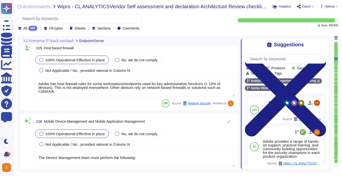
scroll to position [8504, 0]
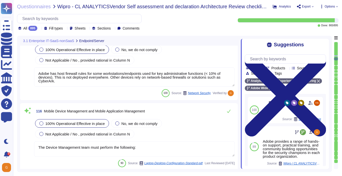
click at [190, 146] on textarea "The Device Management team must perform the following:" at bounding box center [134, 149] width 201 height 16
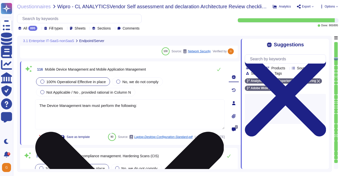
scroll to position [8553, 0]
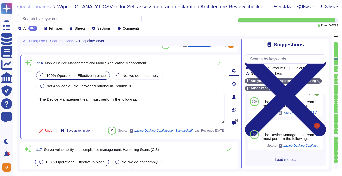
click at [282, 159] on span "Load more..." at bounding box center [285, 160] width 81 height 4
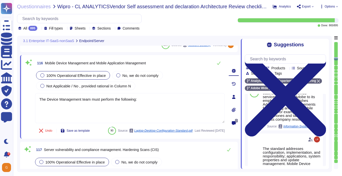
scroll to position [203, 0]
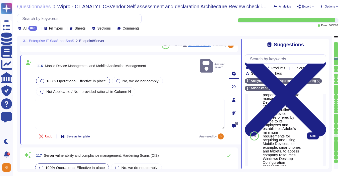
scroll to position [283, 0]
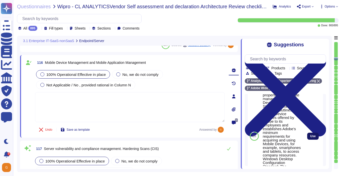
click at [309, 137] on button "Use" at bounding box center [313, 136] width 12 height 7
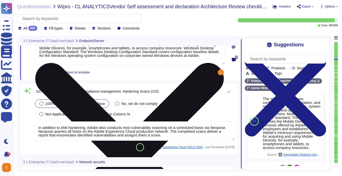
scroll to position [8617, 0]
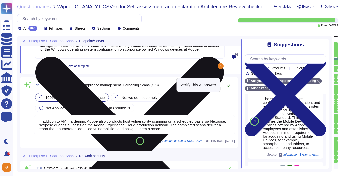
click at [229, 85] on icon at bounding box center [229, 85] width 4 height 4
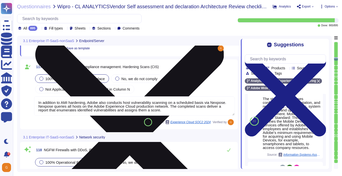
scroll to position [8684, 0]
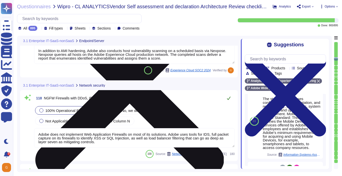
click at [230, 97] on icon at bounding box center [229, 98] width 4 height 4
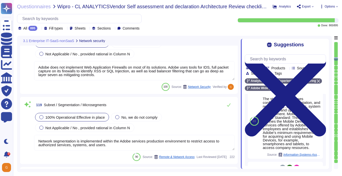
scroll to position [8742, 0]
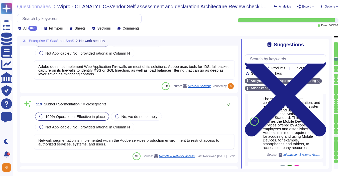
click at [228, 105] on icon at bounding box center [229, 104] width 4 height 3
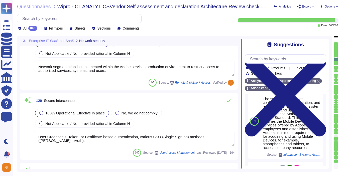
scroll to position [8816, 0]
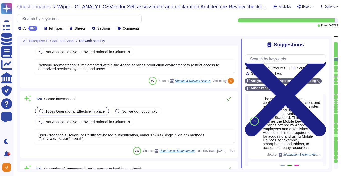
click at [228, 98] on icon at bounding box center [229, 99] width 4 height 4
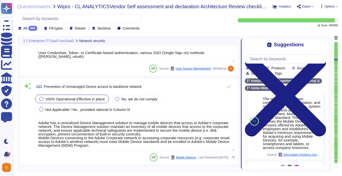
scroll to position [8900, 0]
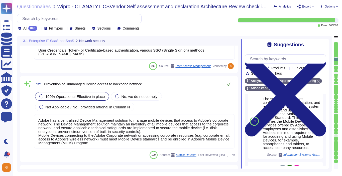
click at [230, 84] on icon at bounding box center [229, 84] width 4 height 4
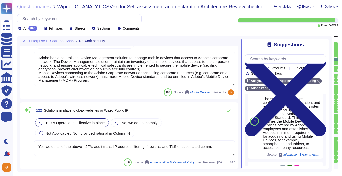
scroll to position [8958, 0]
click at [227, 112] on icon at bounding box center [229, 110] width 4 height 3
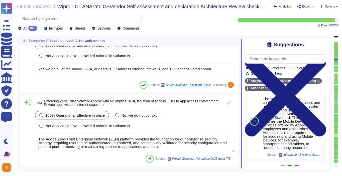
scroll to position [9035, 0]
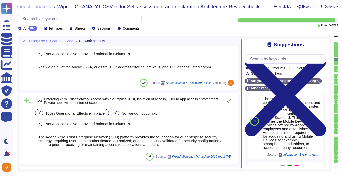
click at [227, 101] on icon at bounding box center [229, 101] width 4 height 4
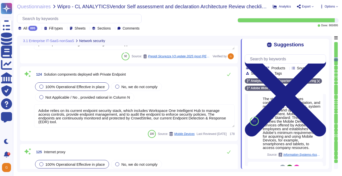
scroll to position [9134, 0]
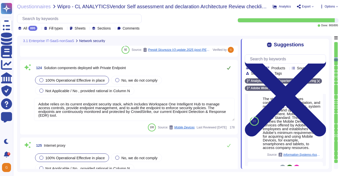
click at [228, 67] on icon at bounding box center [229, 68] width 4 height 4
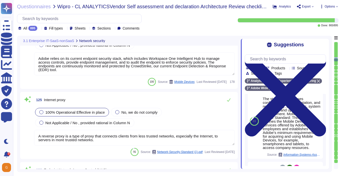
scroll to position [9179, 0]
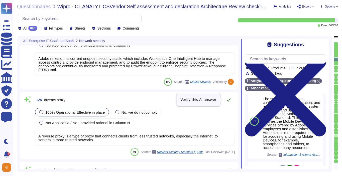
click at [229, 99] on icon at bounding box center [229, 100] width 4 height 4
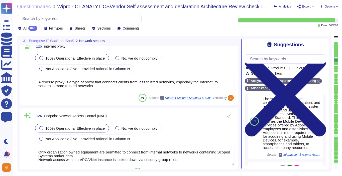
scroll to position [9232, 0]
click at [229, 116] on icon at bounding box center [229, 116] width 4 height 4
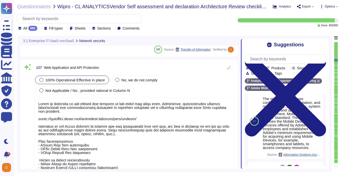
scroll to position [9353, 0]
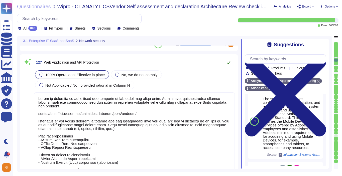
click at [229, 63] on icon at bounding box center [229, 62] width 4 height 4
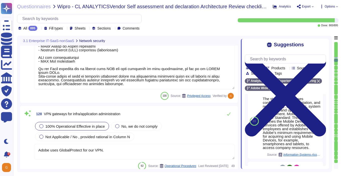
scroll to position [9464, 0]
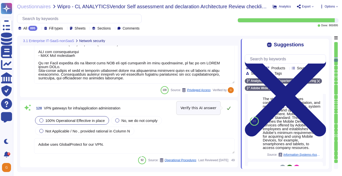
click at [228, 108] on icon at bounding box center [229, 108] width 4 height 4
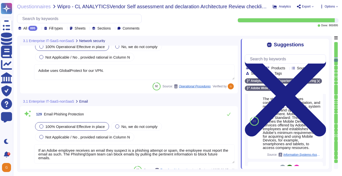
scroll to position [9543, 0]
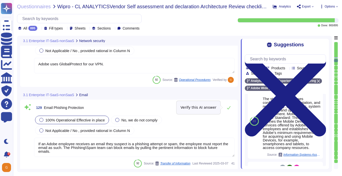
click at [228, 108] on icon at bounding box center [229, 108] width 4 height 4
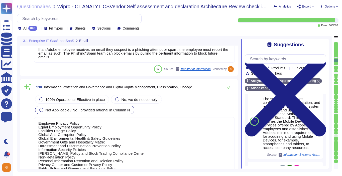
scroll to position [1, 0]
click at [78, 101] on span "100% Operational Effective in place" at bounding box center [74, 99] width 59 height 4
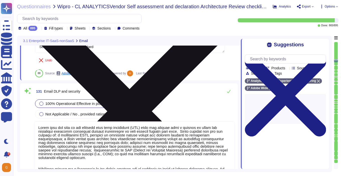
scroll to position [9771, 0]
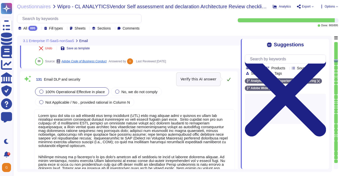
click at [229, 81] on icon at bounding box center [229, 79] width 4 height 4
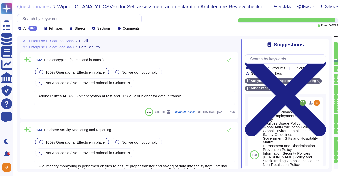
scroll to position [9942, 0]
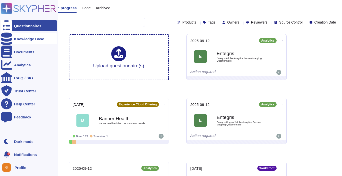
click at [3, 38] on div at bounding box center [6, 38] width 11 height 11
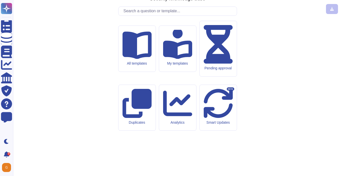
click at [145, 16] on input "text" at bounding box center [179, 11] width 116 height 9
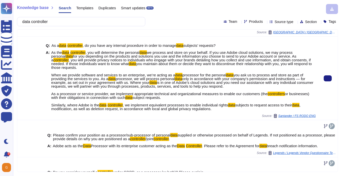
scroll to position [93, 0]
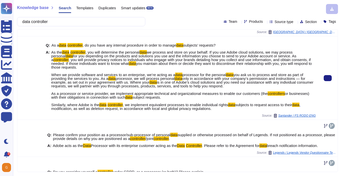
type input "data controller"
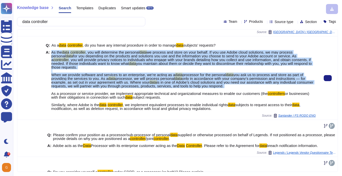
drag, startPoint x: 52, startPoint y: 52, endPoint x: 247, endPoint y: 87, distance: 198.4
click at [247, 87] on span "As the data controller , you will determine the personal data we process and st…" at bounding box center [183, 80] width 264 height 60
copy span "As the data controller , you will determine the personal data we process and st…"
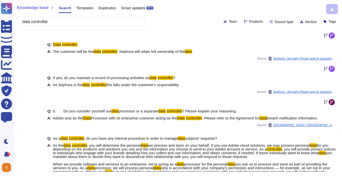
scroll to position [93, 0]
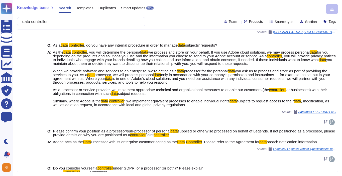
click at [0, 24] on html "Questionnaires Knowledge Base Documents Analytics CAIQ / SIG Trust Center Help …" at bounding box center [171, 88] width 342 height 176
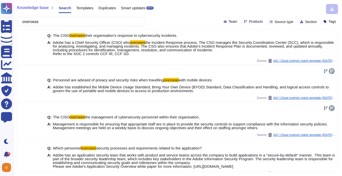
scroll to position [0, 0]
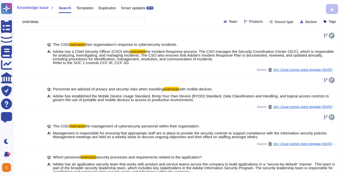
drag, startPoint x: 46, startPoint y: 22, endPoint x: 16, endPoint y: 21, distance: 30.1
click at [16, 21] on div "Knowledge base Search Templates Duplicates Smart updates BETA overseas Team Pro…" at bounding box center [177, 88] width 329 height 176
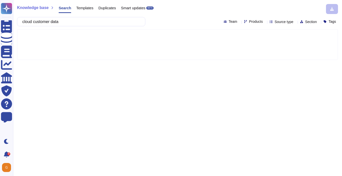
type input "cloud customer data"
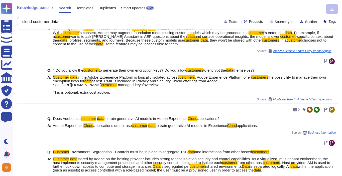
scroll to position [193, 0]
